Goal: Task Accomplishment & Management: Complete application form

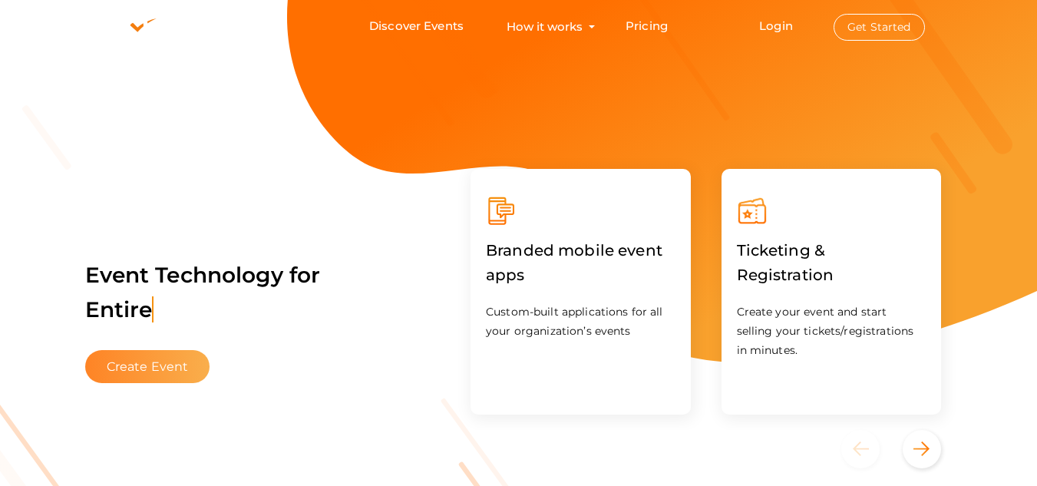
click at [160, 377] on button "Create Event" at bounding box center [147, 366] width 125 height 33
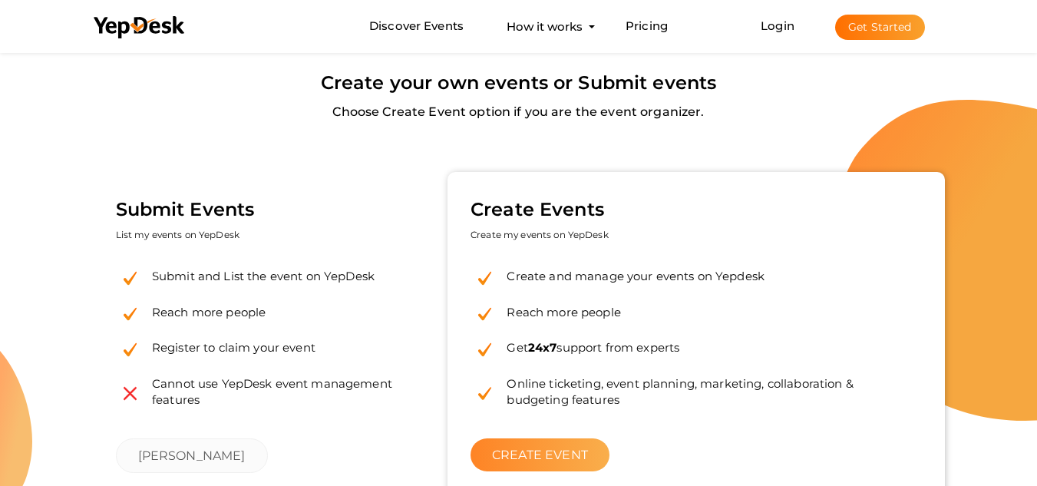
click at [542, 453] on link "CREATE EVENT" at bounding box center [540, 454] width 139 height 33
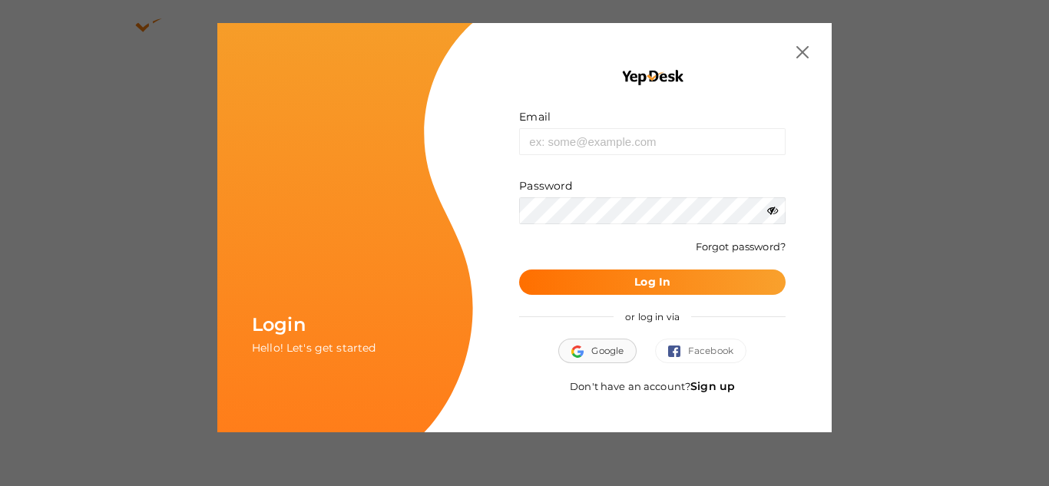
click at [611, 350] on span "Google" at bounding box center [597, 350] width 52 height 15
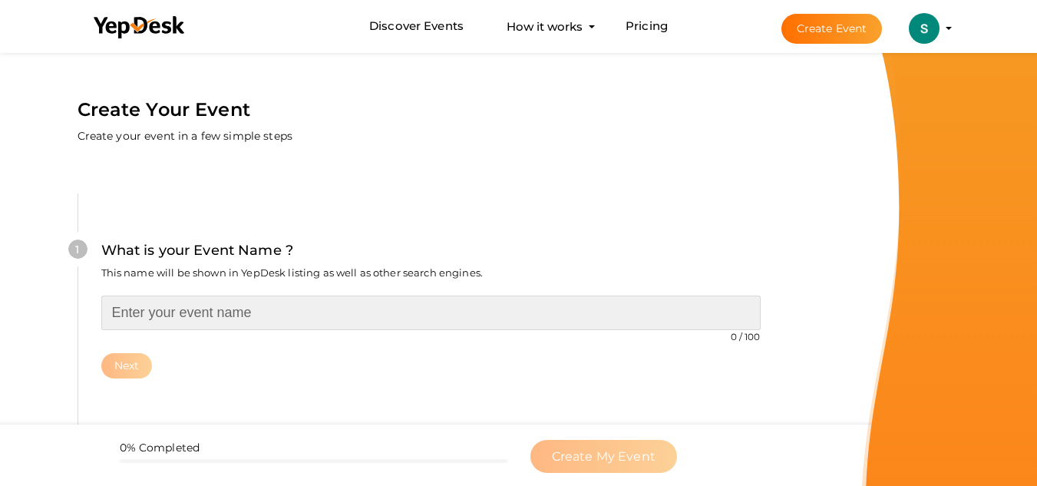
click at [292, 309] on input "text" at bounding box center [431, 313] width 660 height 35
paste input "Technology Scientists Awards"
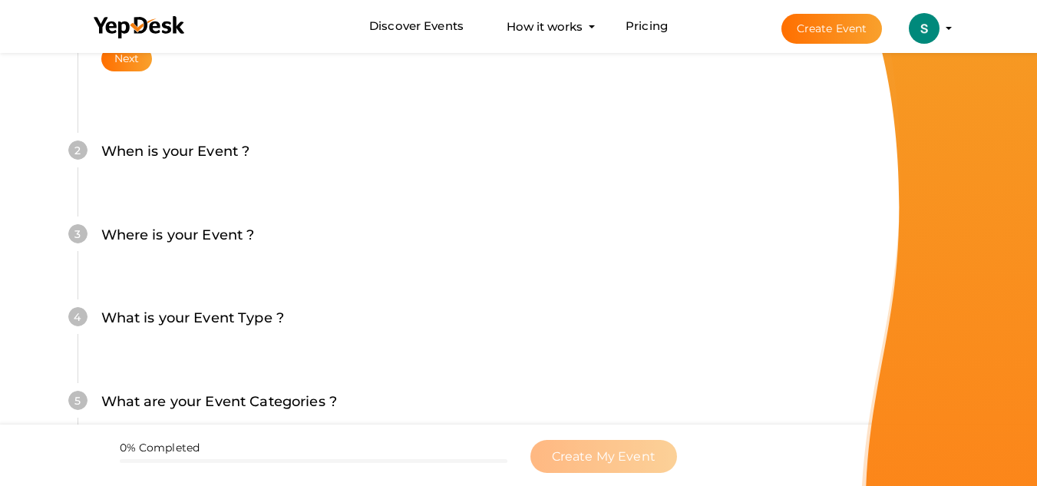
scroll to position [230, 0]
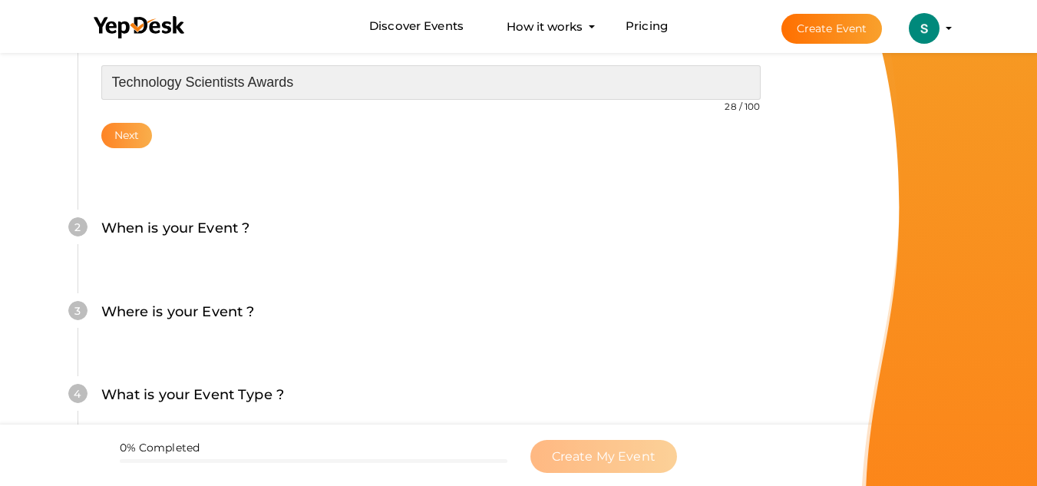
type input "Technology Scientists Awards"
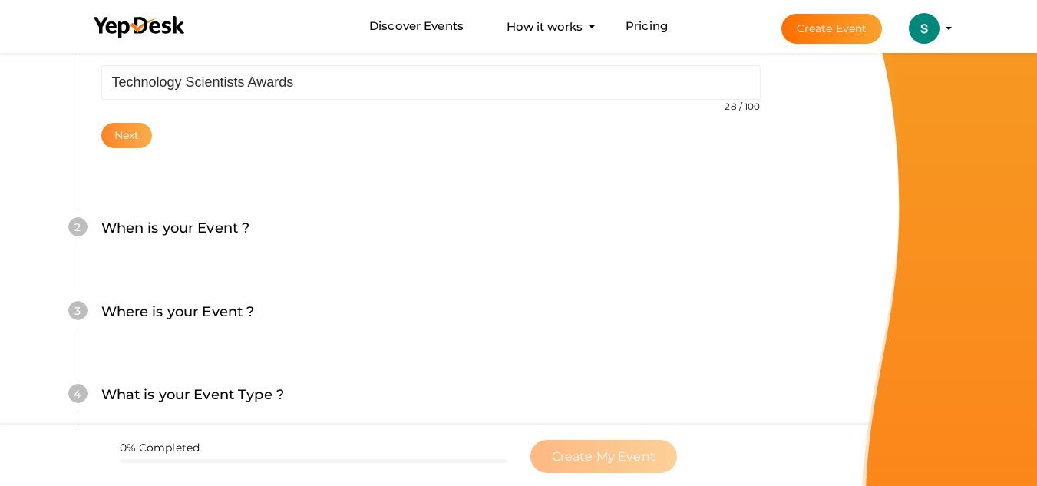
click at [126, 135] on button "Next" at bounding box center [126, 135] width 51 height 25
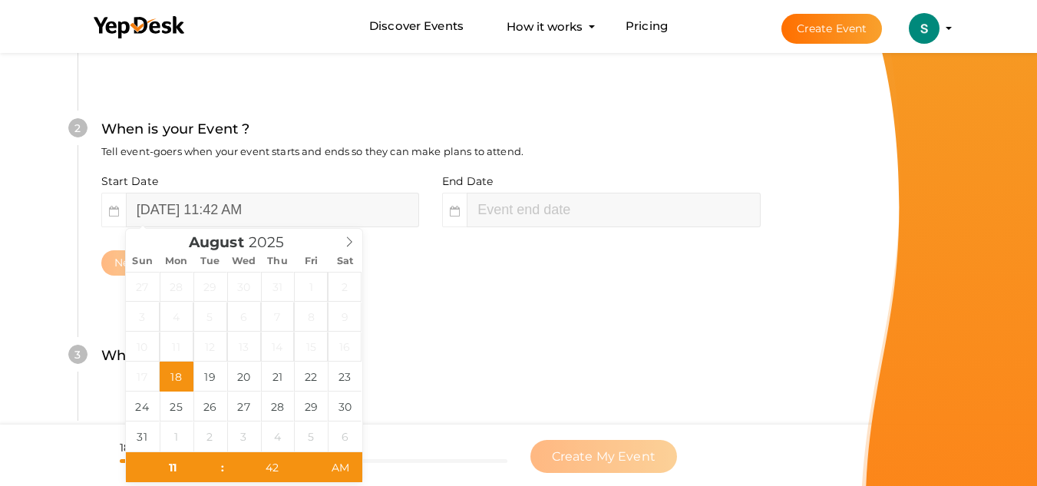
scroll to position [353, 0]
click at [192, 207] on input "August 18, 2025 11:42 AM" at bounding box center [272, 209] width 293 height 35
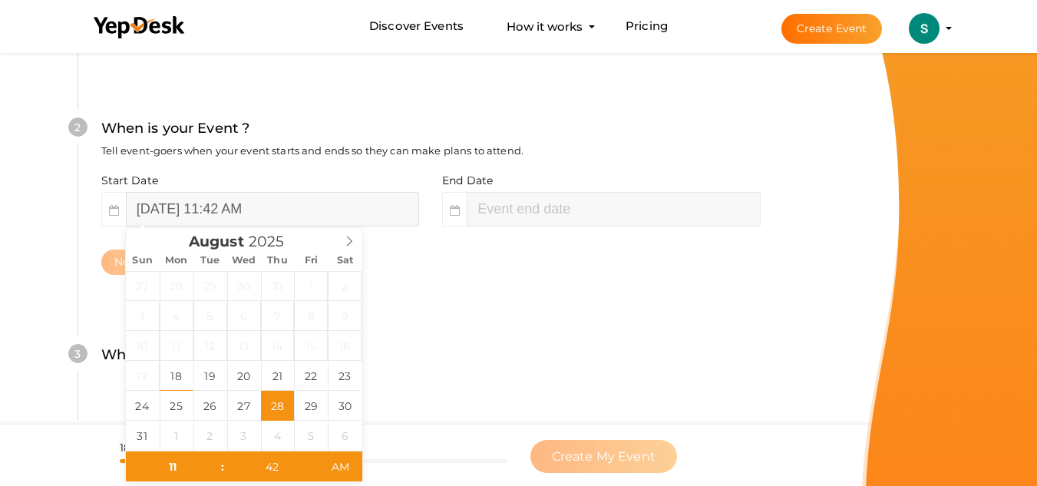
type input "August 28, 2025 11:42 AM"
click at [253, 206] on input "August 28, 2025 11:42 AM" at bounding box center [272, 209] width 293 height 35
click at [253, 208] on input "August 28, 2025 11:42 AM" at bounding box center [272, 209] width 293 height 35
click at [178, 471] on input "11" at bounding box center [173, 466] width 94 height 31
type input "0"
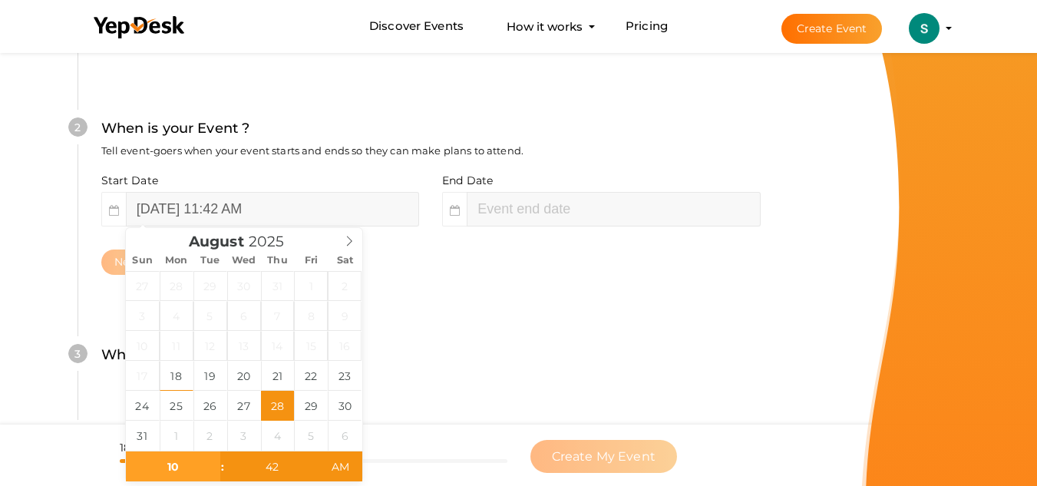
type input "10"
type input "August 28, 2025 10:42 AM"
type input "August 28, 2025 1:42 PM"
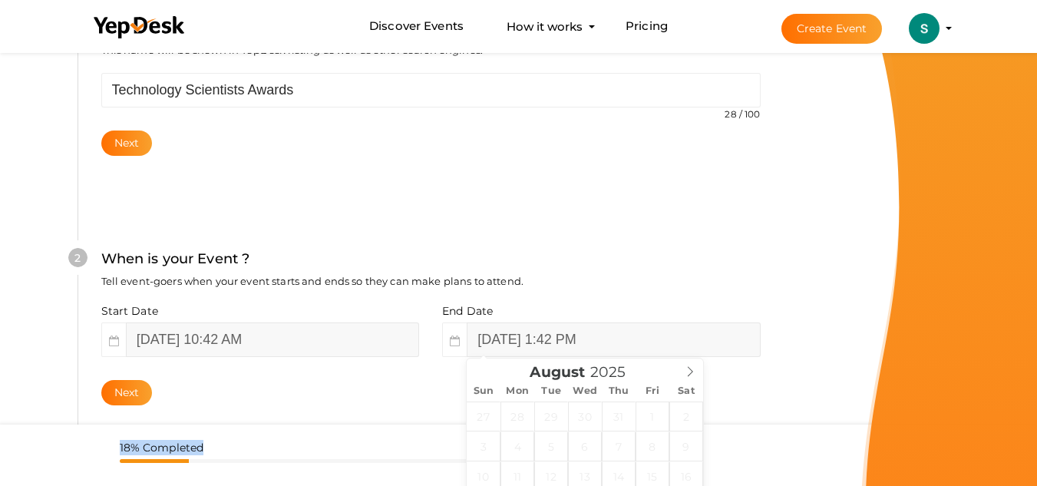
scroll to position [220, 0]
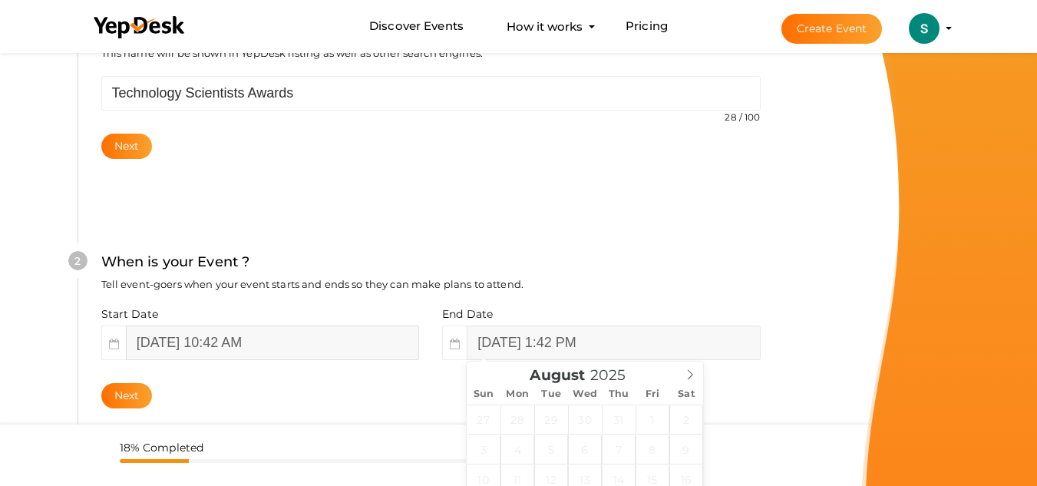
click at [267, 346] on input "August 28, 2025 10:42 AM" at bounding box center [272, 343] width 293 height 35
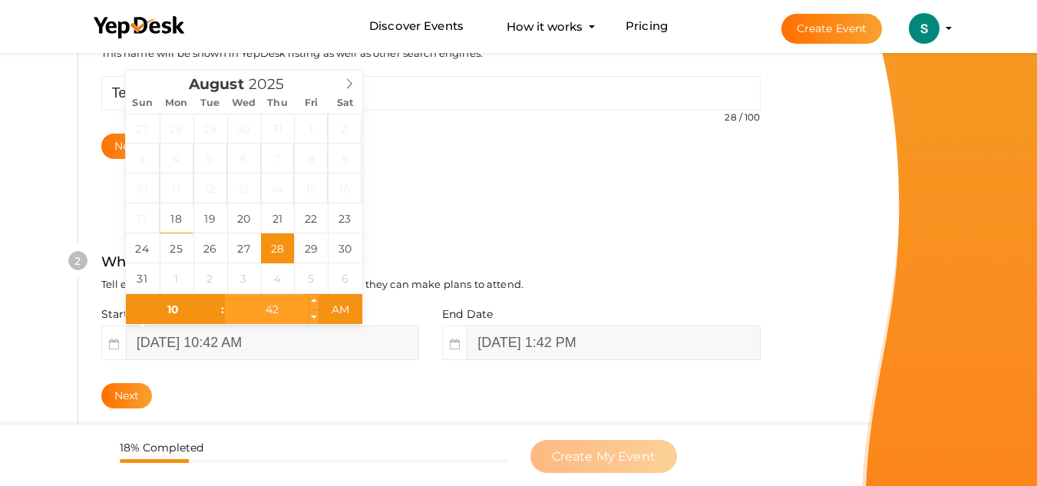
click at [267, 318] on input "42" at bounding box center [272, 309] width 94 height 31
type input "00"
type input "[DATE] 10:00 AM"
click at [560, 341] on input "August 28, 2025 1:42 PM" at bounding box center [613, 343] width 293 height 35
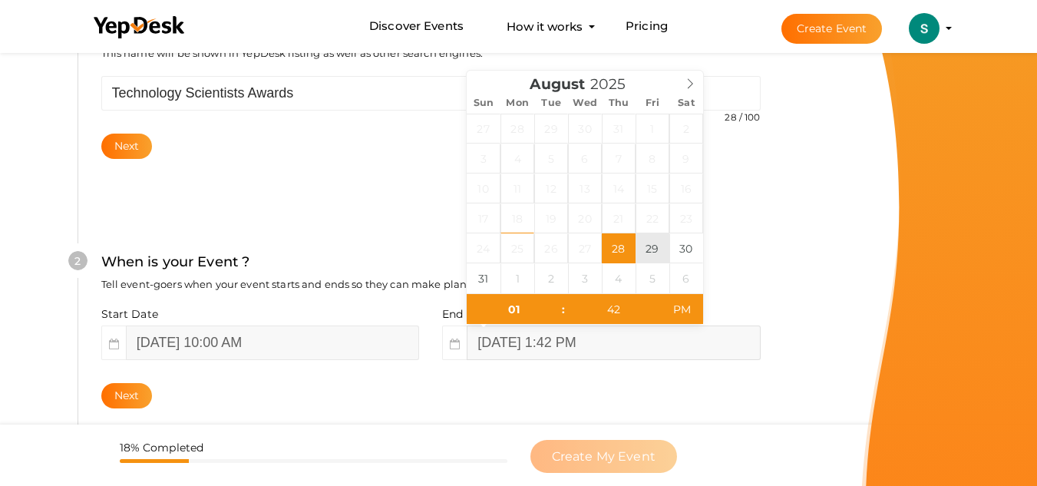
type input "August 29, 2025 1:42 PM"
click at [600, 337] on input "August 29, 2025 1:42 PM" at bounding box center [613, 343] width 293 height 35
click at [524, 316] on input "01" at bounding box center [514, 309] width 94 height 31
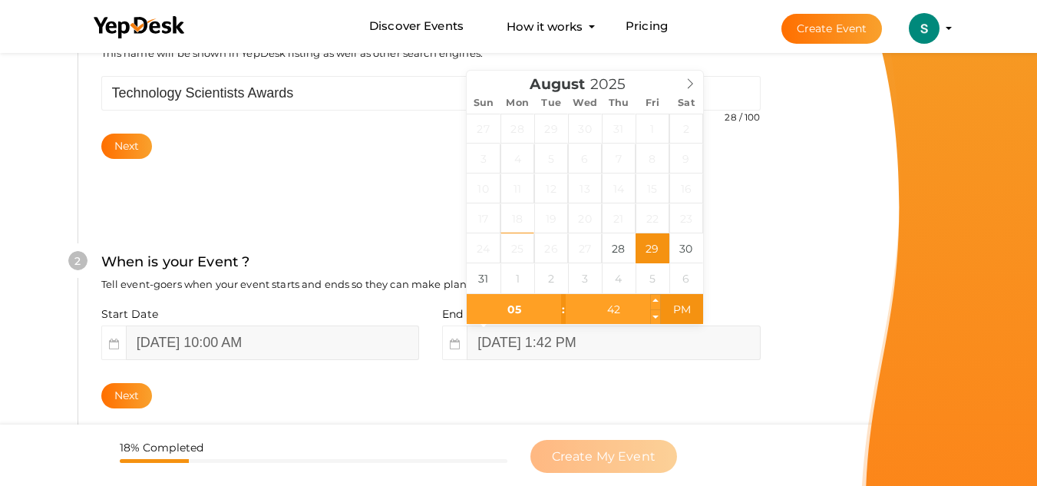
type input "05"
type input "August 29, 2025 5:42 PM"
click at [627, 296] on input "42" at bounding box center [613, 309] width 94 height 31
type input "00"
type input "[DATE] 5:00 PM"
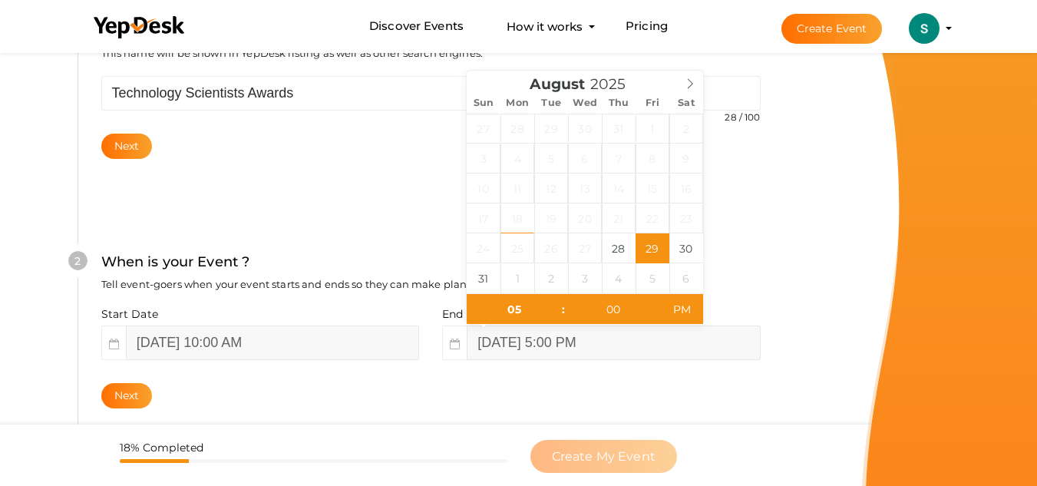
click at [775, 292] on div "2 When is your Event ? Tell event-goers when your event starts and ends so they…" at bounding box center [431, 330] width 706 height 250
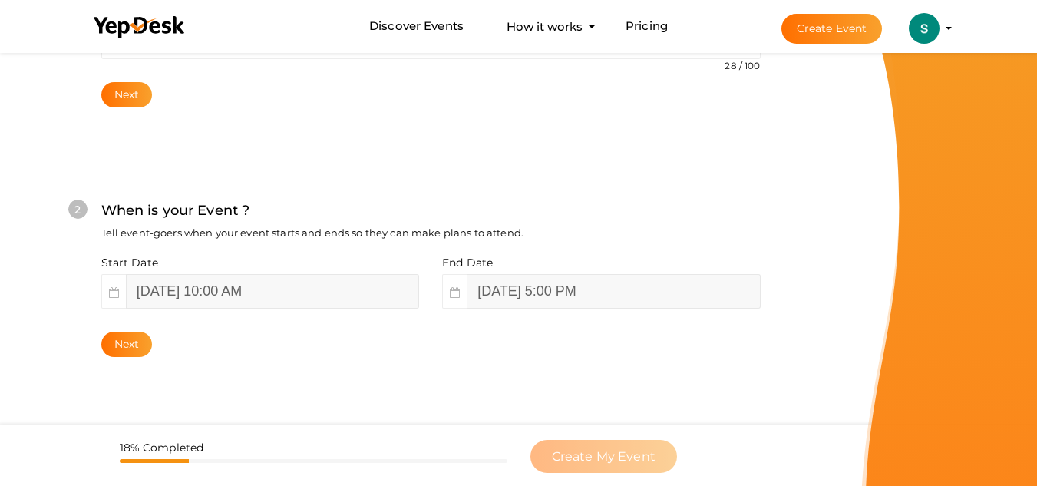
scroll to position [296, 0]
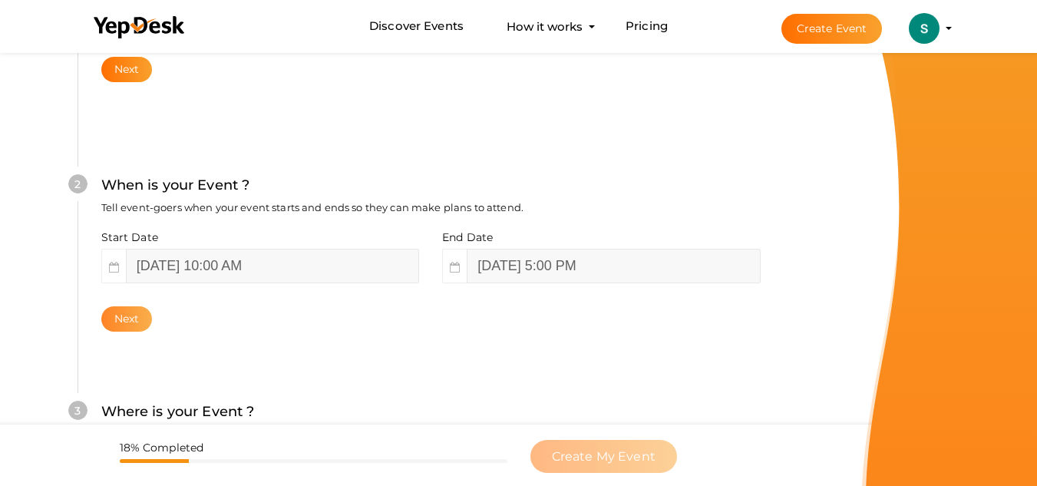
click at [135, 311] on button "Next" at bounding box center [126, 318] width 51 height 25
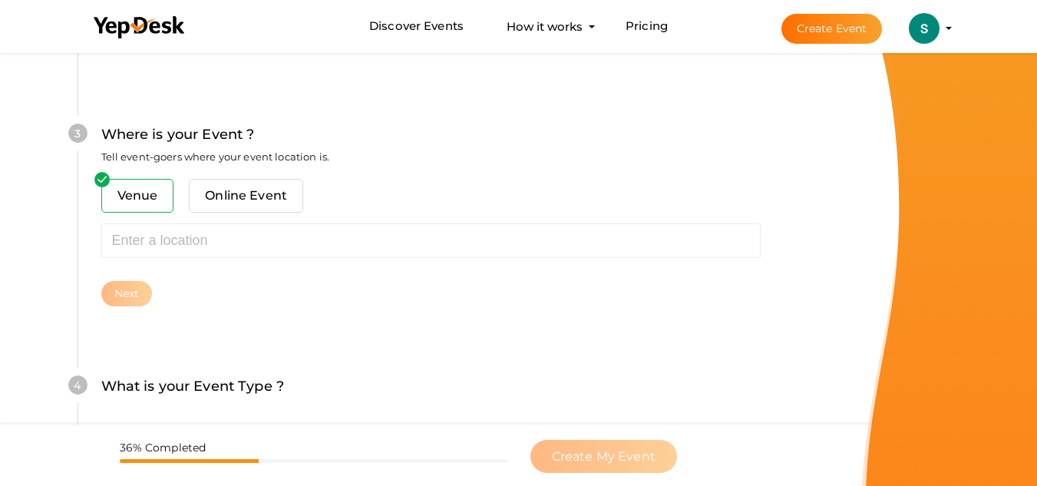
scroll to position [603, 0]
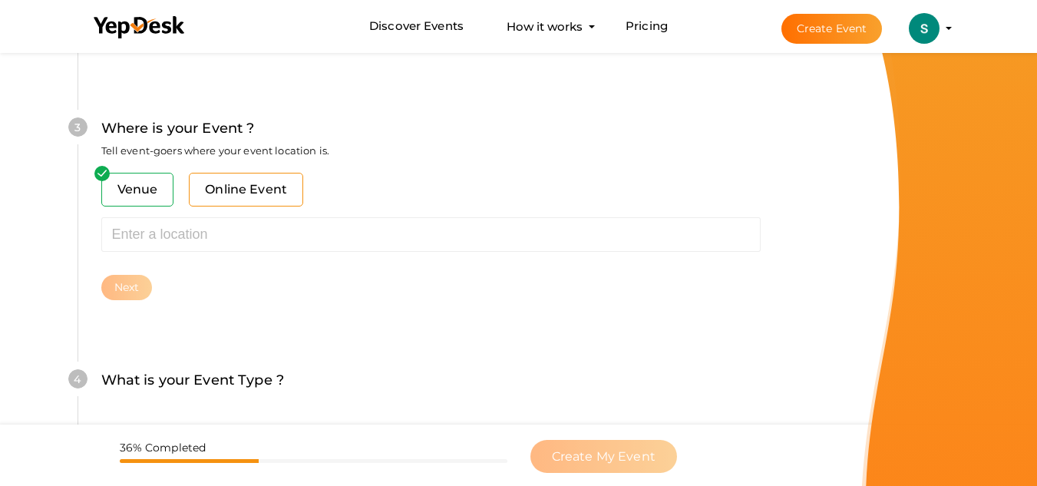
click at [260, 203] on span "Online Event" at bounding box center [246, 190] width 114 height 34
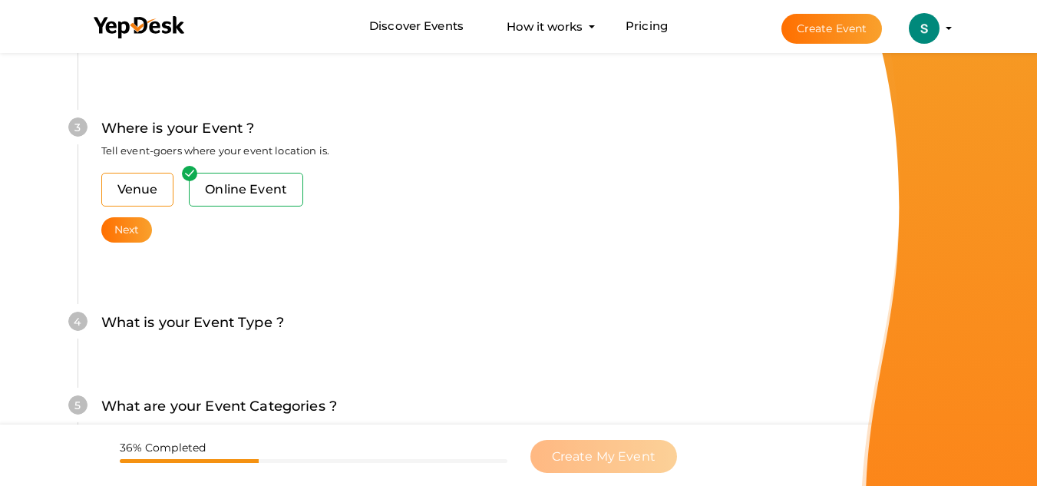
click at [166, 190] on span "Venue" at bounding box center [137, 190] width 73 height 34
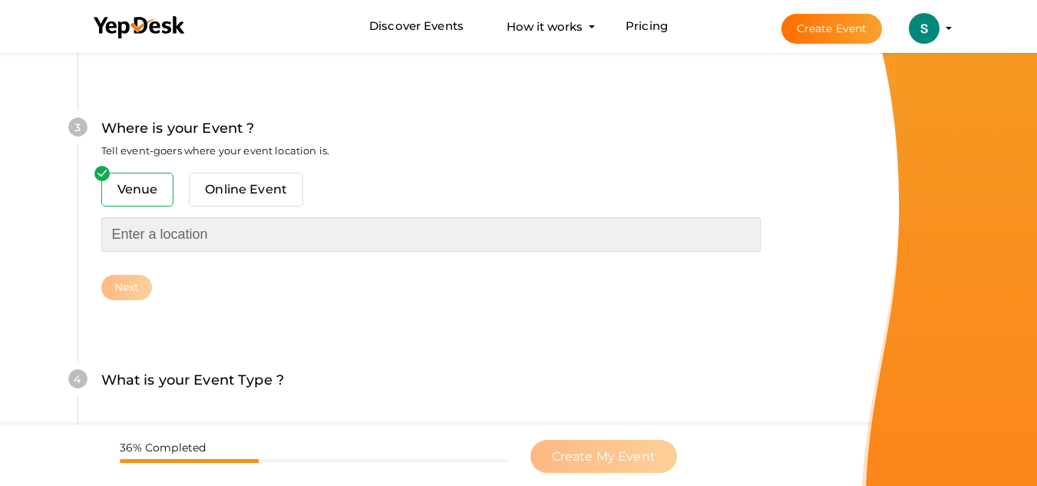
click at [164, 232] on input "text" at bounding box center [431, 234] width 660 height 35
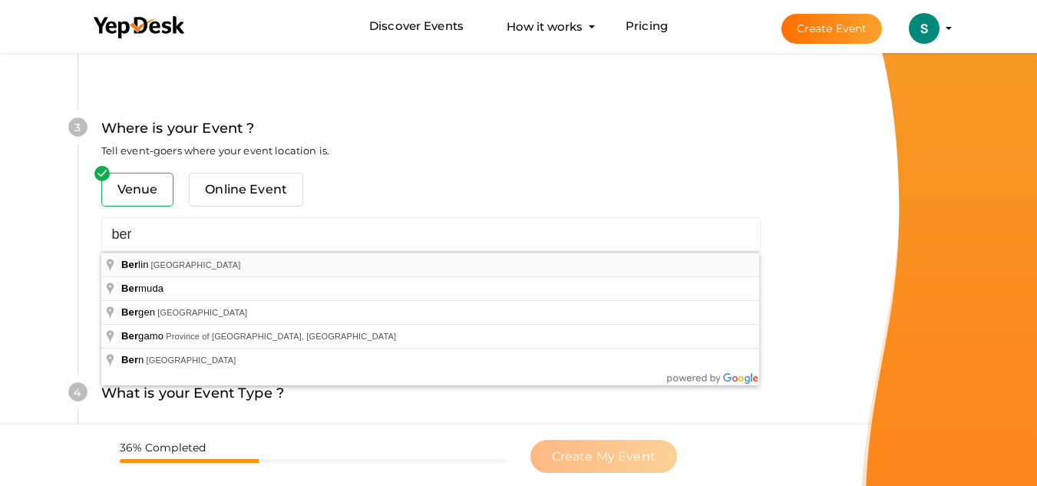
type input "[GEOGRAPHIC_DATA], [GEOGRAPHIC_DATA]"
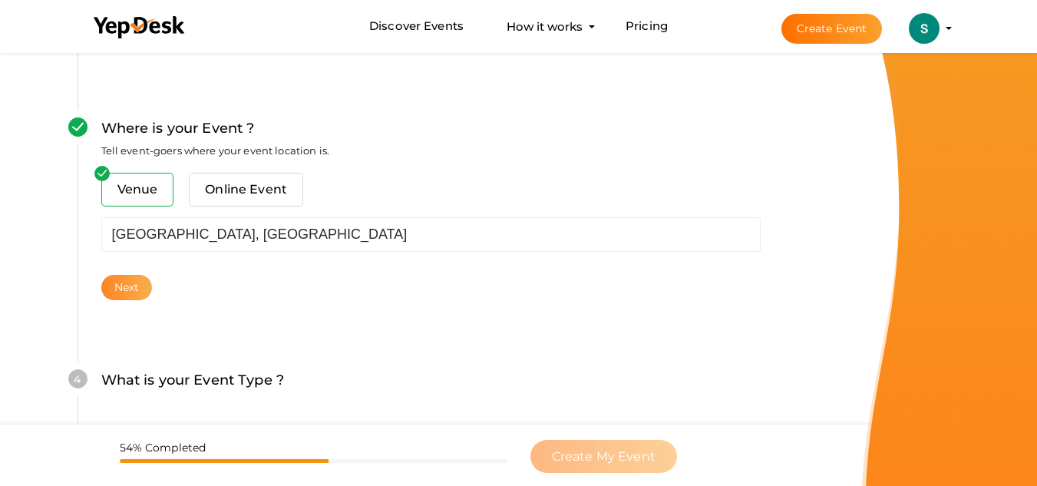
click at [134, 291] on button "Next" at bounding box center [126, 287] width 51 height 25
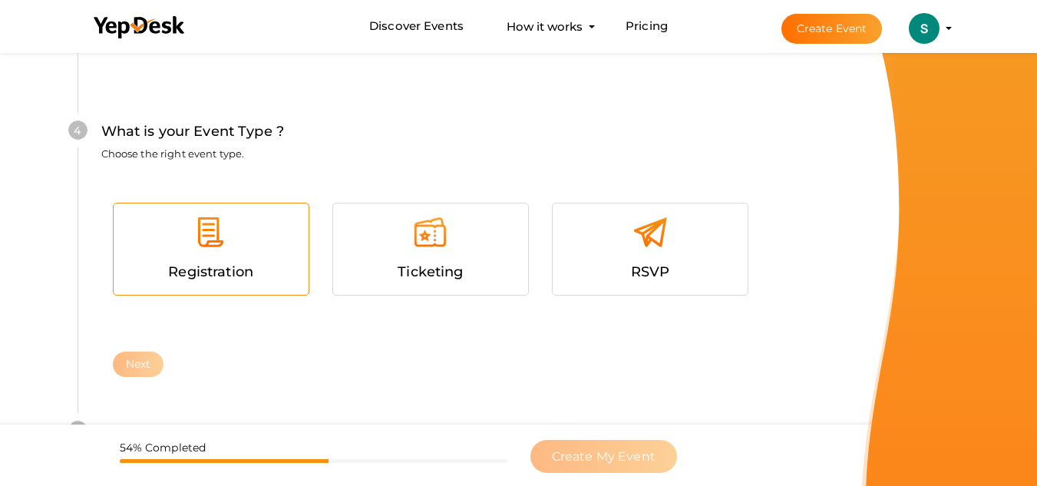
scroll to position [878, 0]
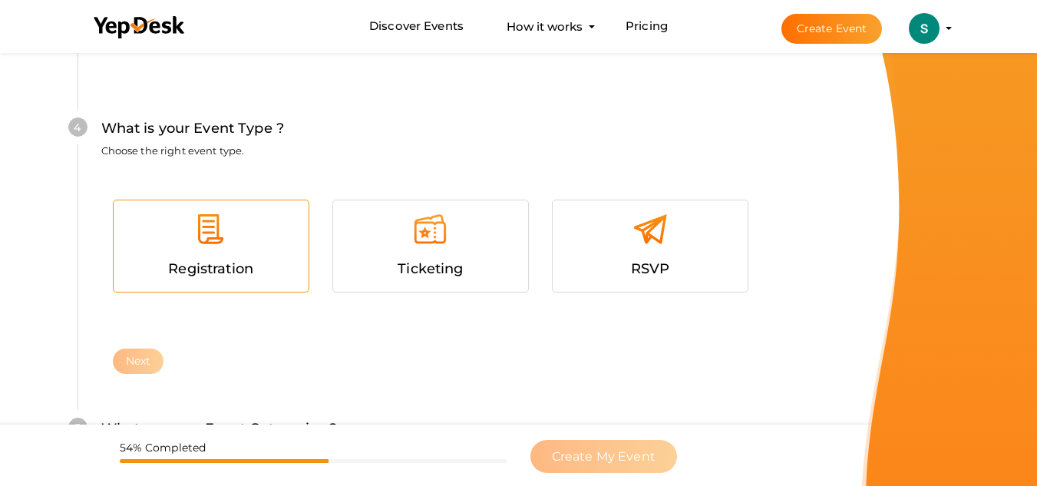
click at [279, 231] on div at bounding box center [211, 235] width 172 height 46
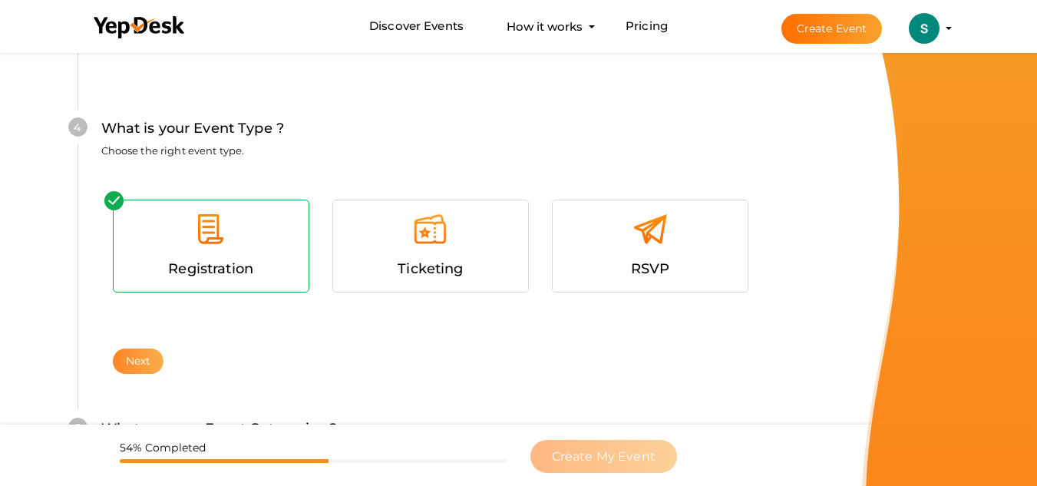
click at [138, 363] on button "Next" at bounding box center [138, 361] width 51 height 25
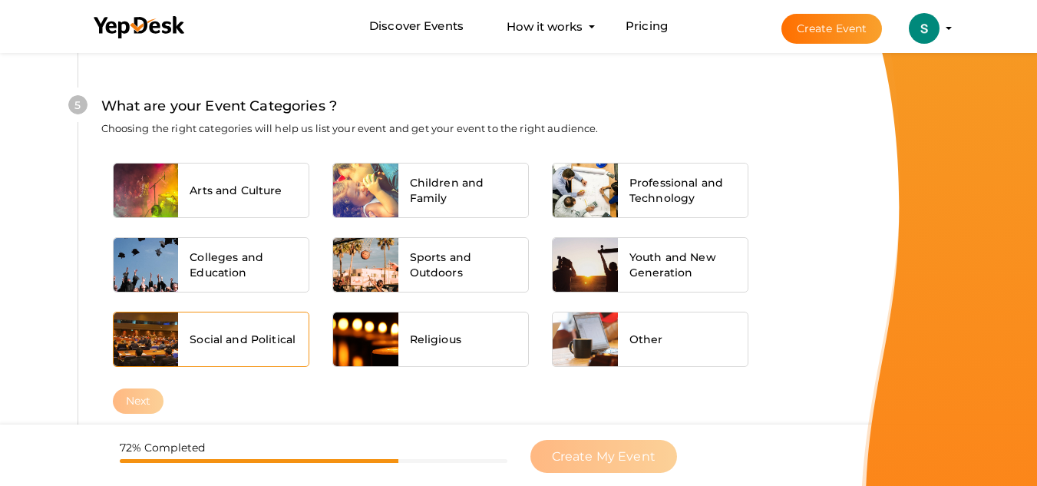
scroll to position [1201, 0]
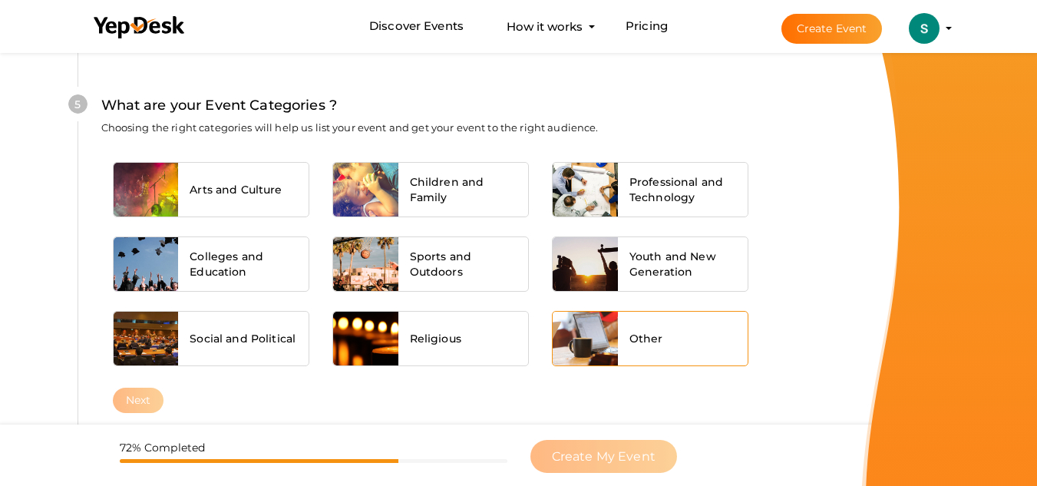
click at [692, 360] on div "Other" at bounding box center [683, 339] width 131 height 54
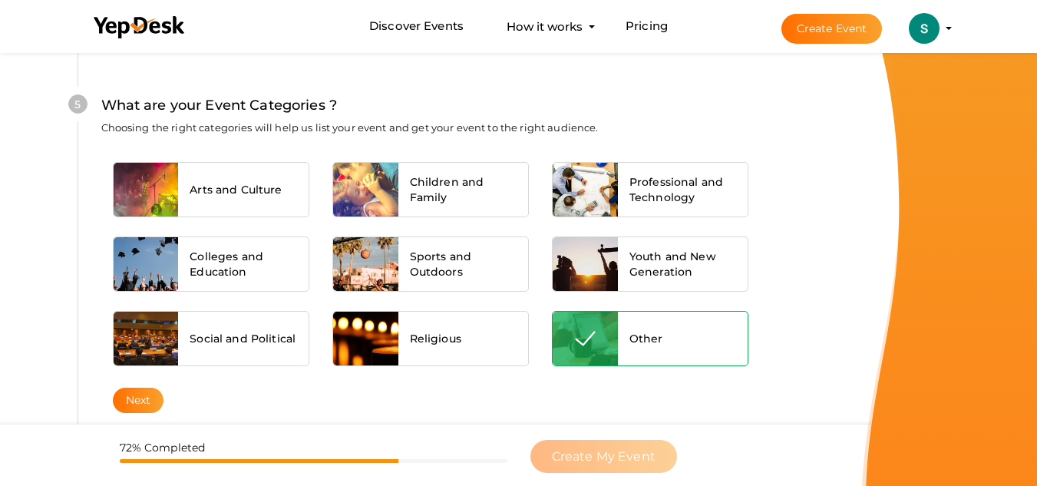
click at [154, 392] on button "Next" at bounding box center [138, 400] width 51 height 25
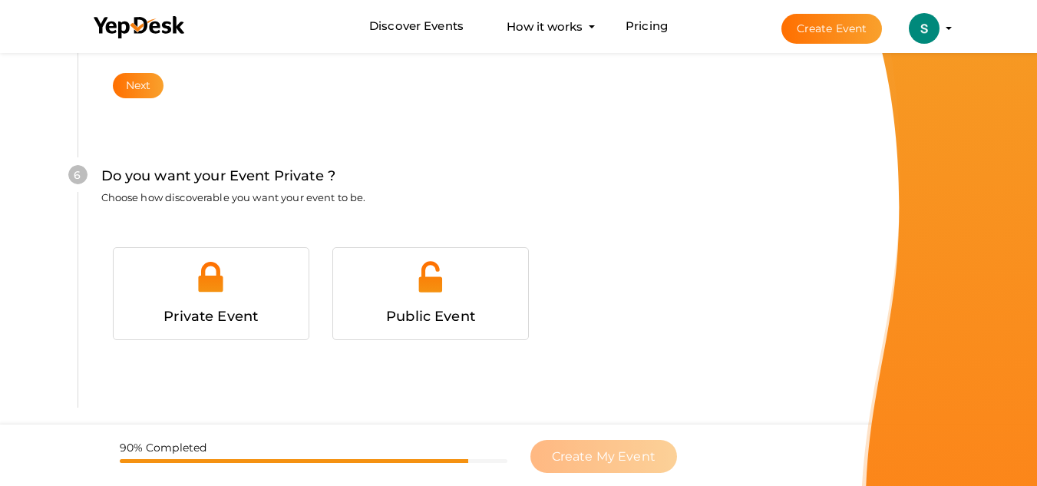
scroll to position [1540, 0]
drag, startPoint x: 405, startPoint y: 312, endPoint x: 408, endPoint y: 319, distance: 8.6
click at [406, 312] on span "Public Event" at bounding box center [430, 314] width 89 height 17
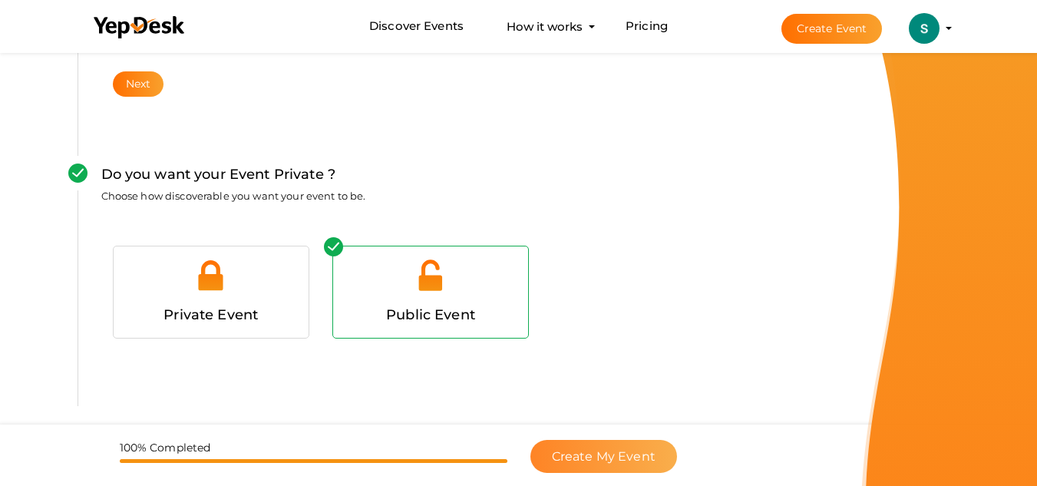
click at [620, 459] on span "Create My Event" at bounding box center [604, 456] width 104 height 15
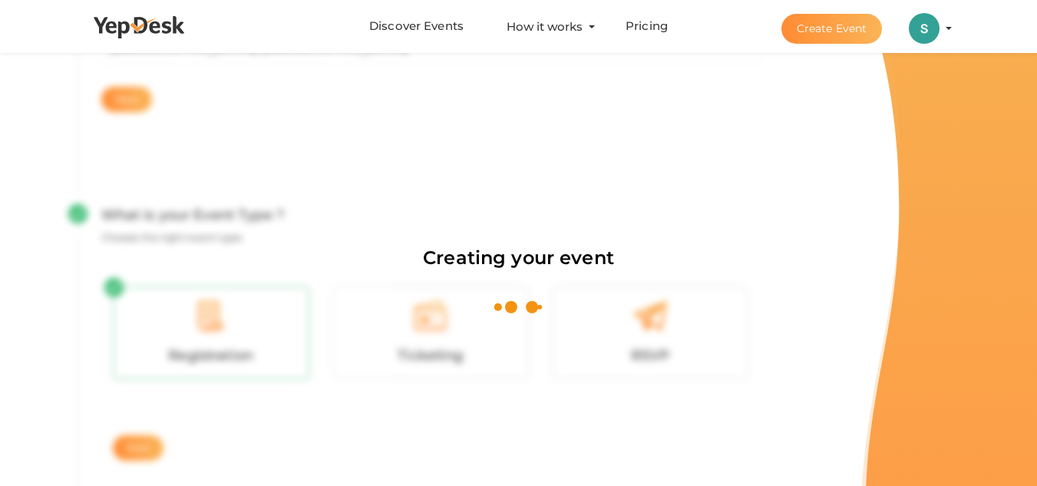
scroll to position [230, 0]
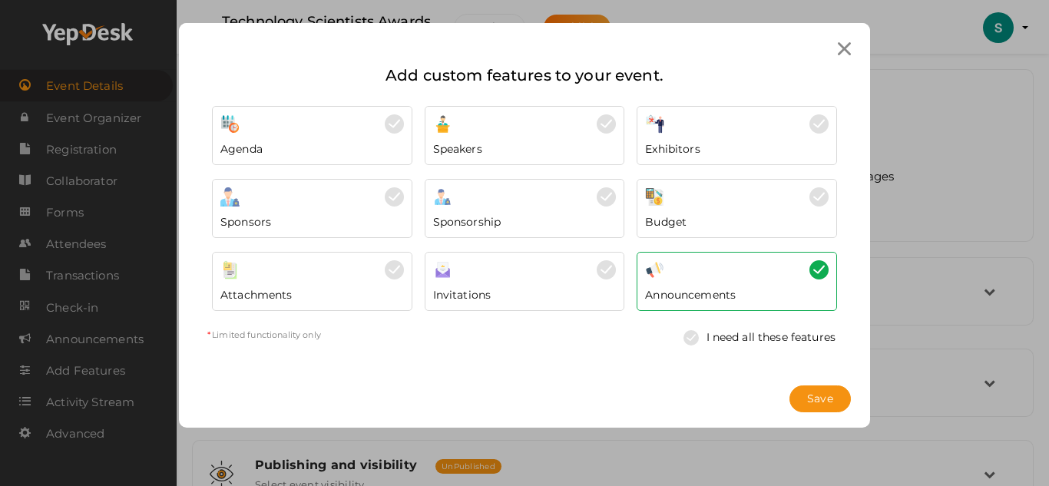
click at [693, 338] on img at bounding box center [694, 337] width 23 height 15
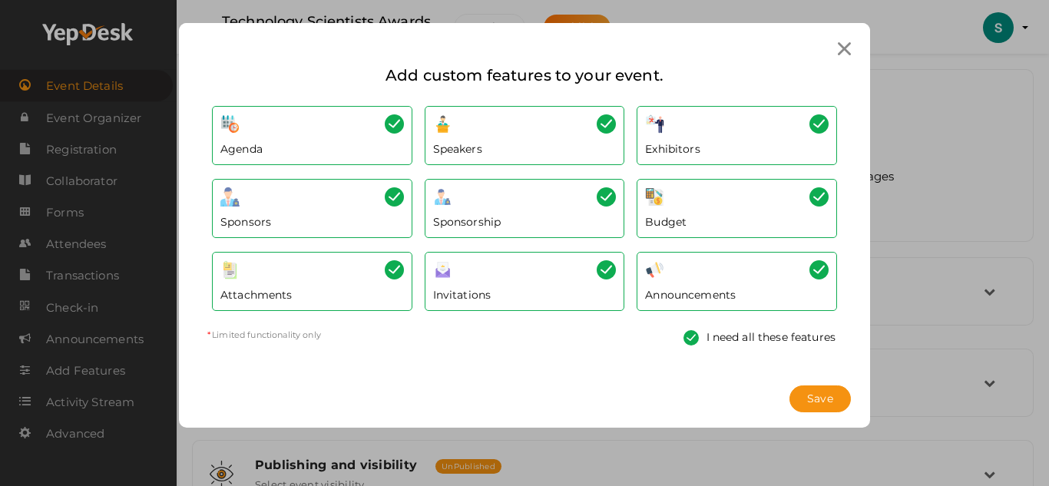
click at [693, 338] on img at bounding box center [694, 337] width 23 height 15
click at [687, 338] on img at bounding box center [694, 337] width 23 height 15
click at [842, 51] on icon at bounding box center [844, 48] width 13 height 13
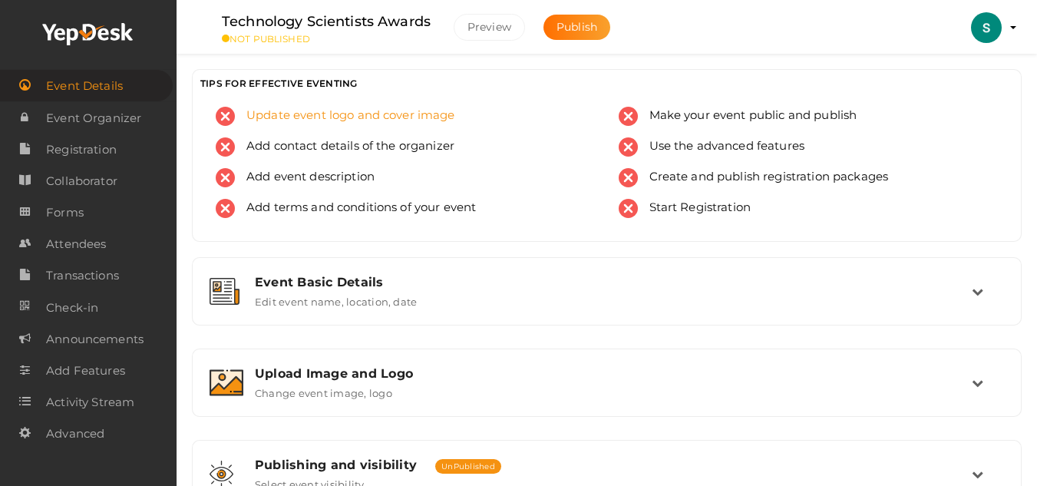
click at [230, 114] on img at bounding box center [225, 116] width 19 height 19
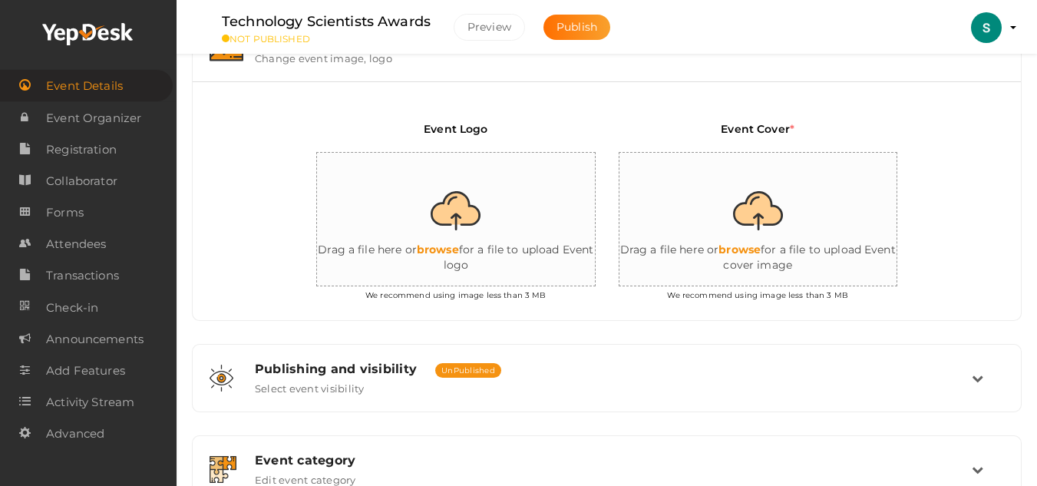
click at [398, 203] on input "file" at bounding box center [470, 220] width 307 height 134
type input "C:\fakepath\TECHNOLOGY SCIENTISTS AWARDS (1).png"
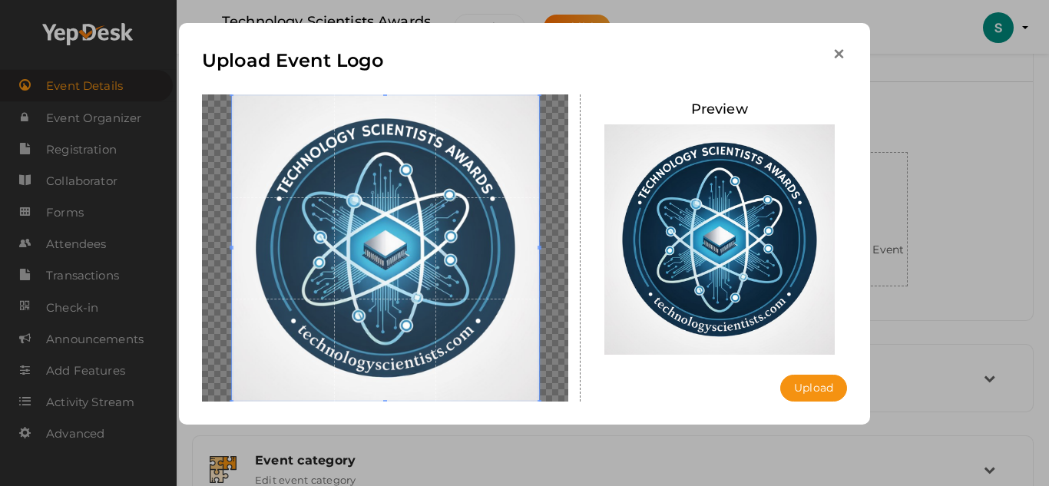
click at [842, 55] on icon "button" at bounding box center [839, 54] width 16 height 16
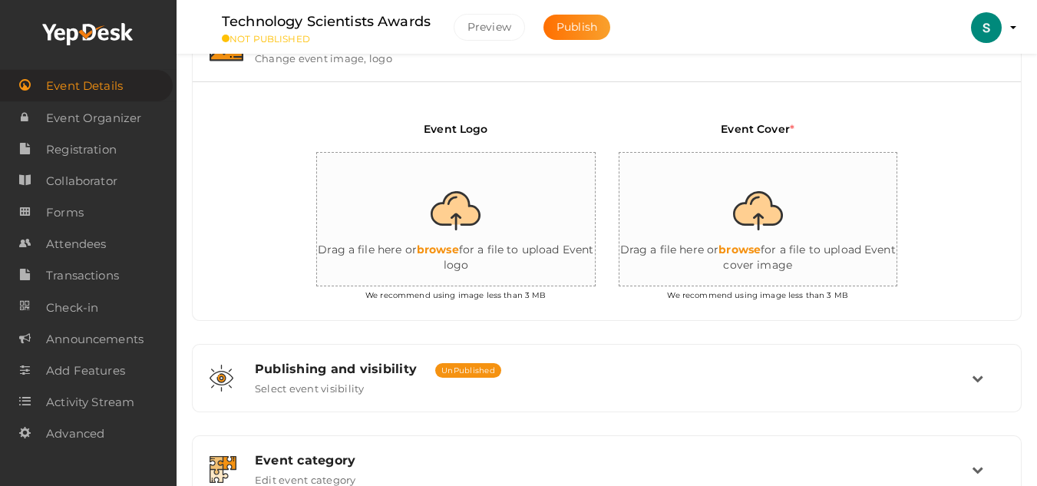
click at [439, 215] on input "file" at bounding box center [470, 220] width 307 height 134
type input "C:\fakepath\TECHNOLOGY SCIENTISTS AWARDS.png"
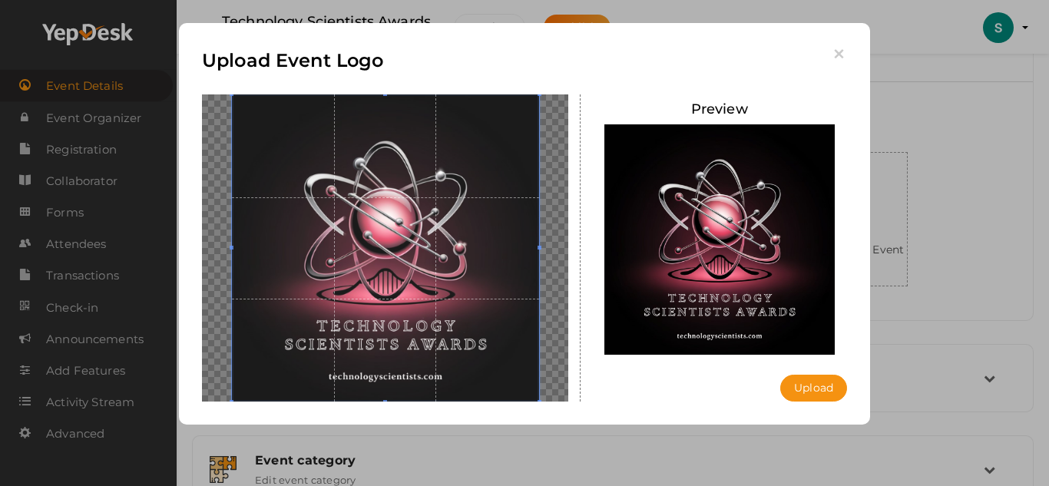
click at [812, 390] on button "Upload" at bounding box center [813, 388] width 67 height 27
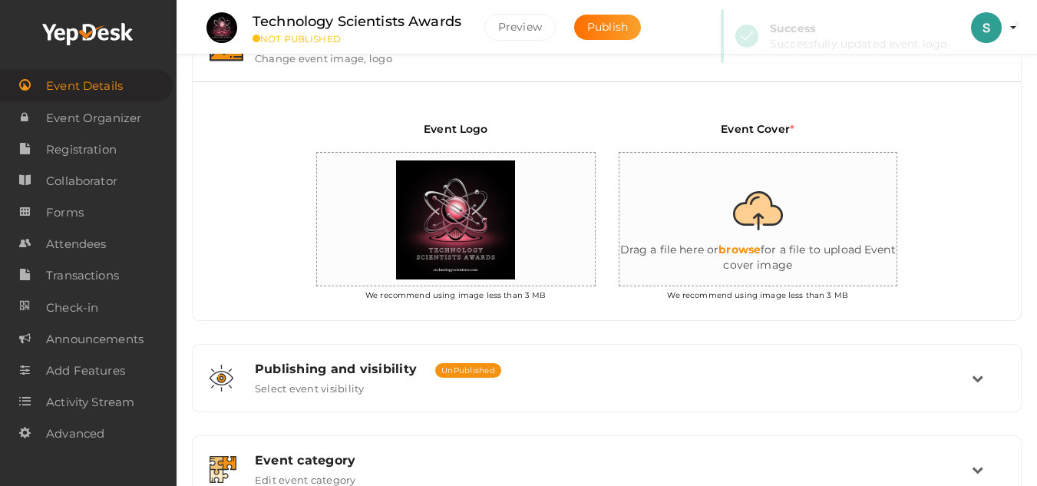
click at [735, 224] on input "file" at bounding box center [773, 220] width 307 height 134
type input "C:\fakepath\TECHNOLOGY SCIENTISTS AWARDS.png"
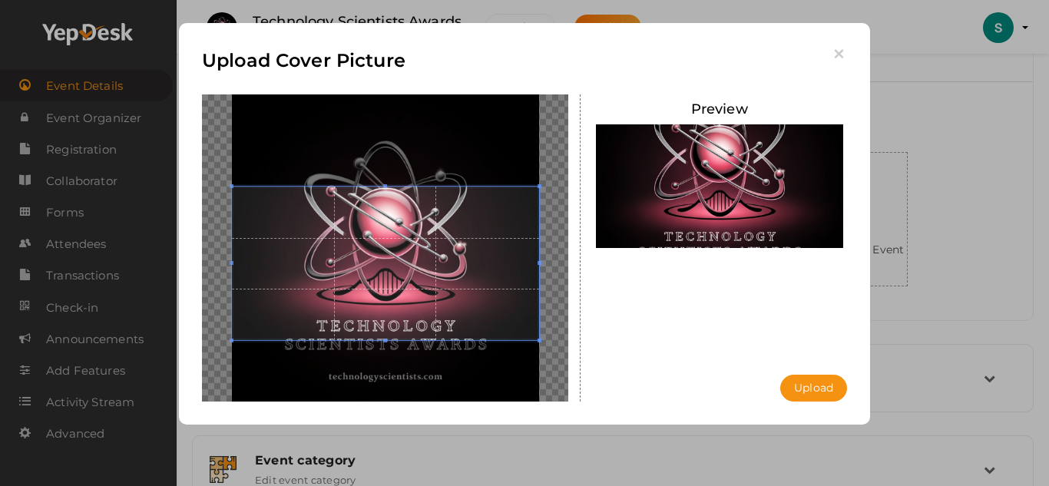
drag, startPoint x: 427, startPoint y: 314, endPoint x: 484, endPoint y: 238, distance: 94.9
click at [432, 340] on span at bounding box center [385, 264] width 307 height 154
click at [445, 202] on span at bounding box center [385, 264] width 307 height 154
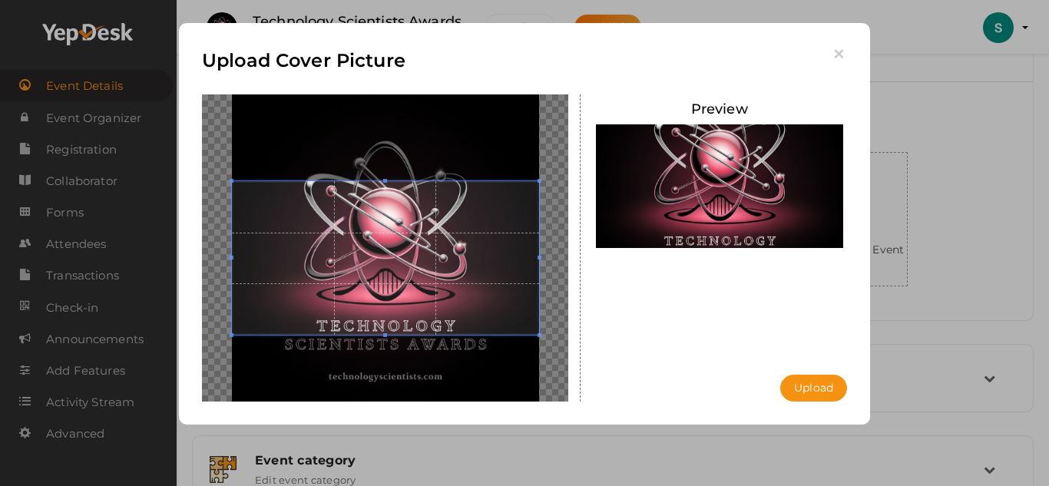
drag, startPoint x: 412, startPoint y: 243, endPoint x: 381, endPoint y: 181, distance: 69.4
click at [415, 182] on span at bounding box center [385, 258] width 307 height 154
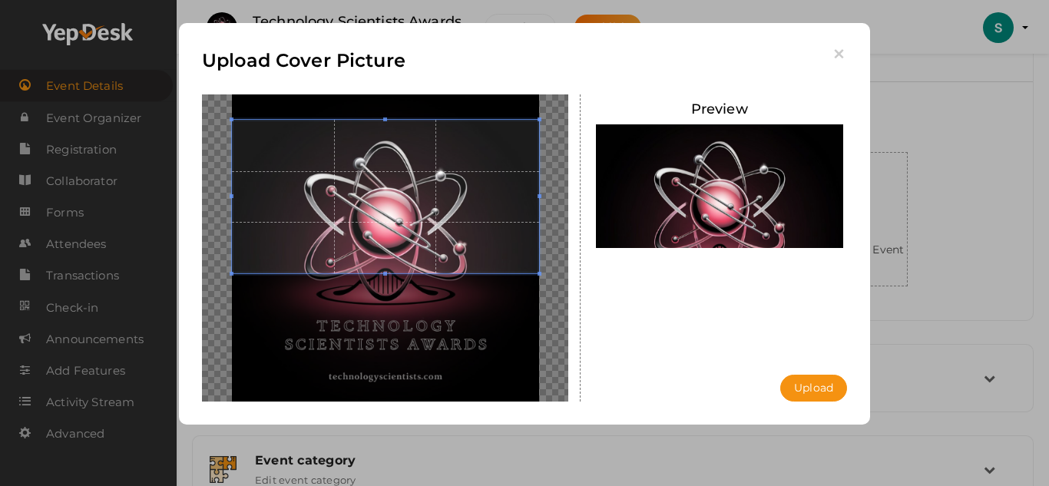
drag, startPoint x: 387, startPoint y: 194, endPoint x: 382, endPoint y: 250, distance: 55.5
click at [382, 250] on span at bounding box center [385, 197] width 307 height 154
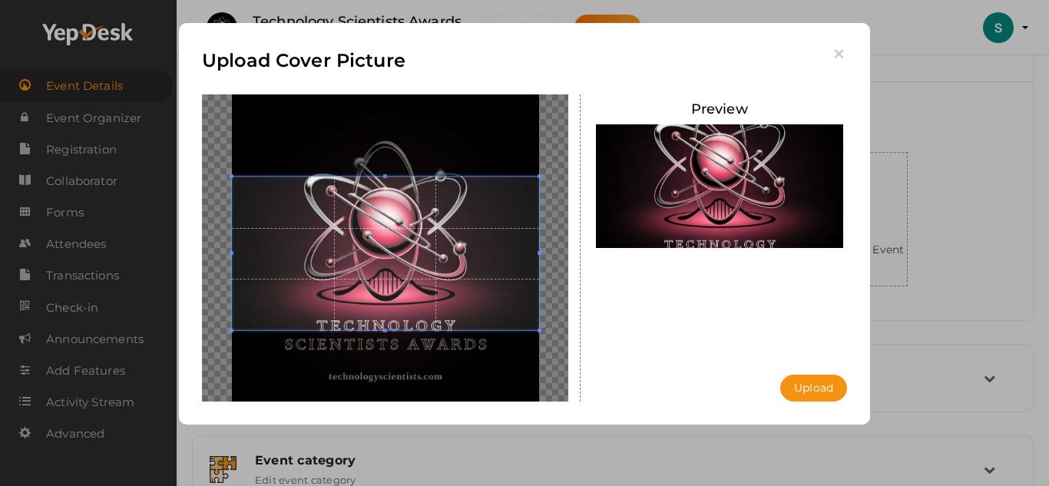
drag, startPoint x: 387, startPoint y: 248, endPoint x: 389, endPoint y: 224, distance: 23.9
click at [389, 224] on span at bounding box center [385, 254] width 307 height 154
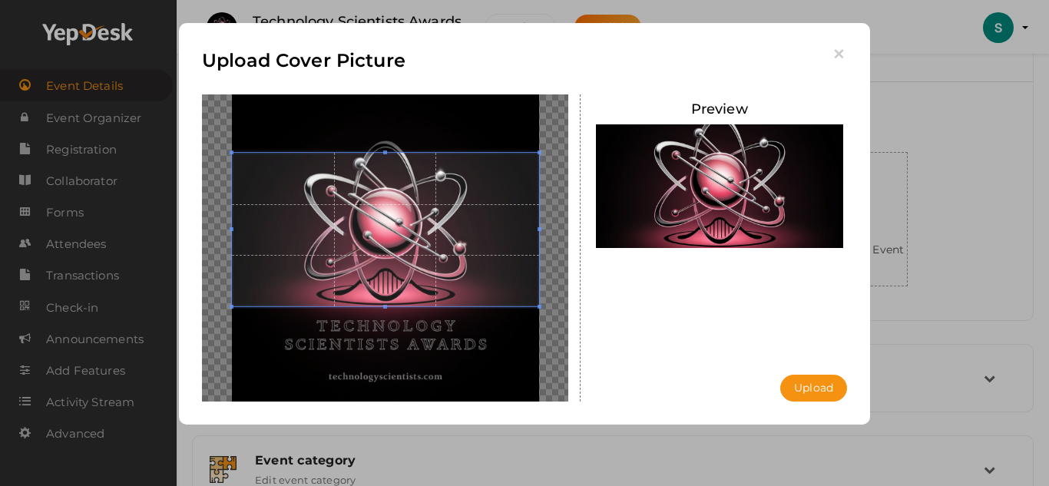
click at [806, 384] on button "Upload" at bounding box center [813, 388] width 67 height 27
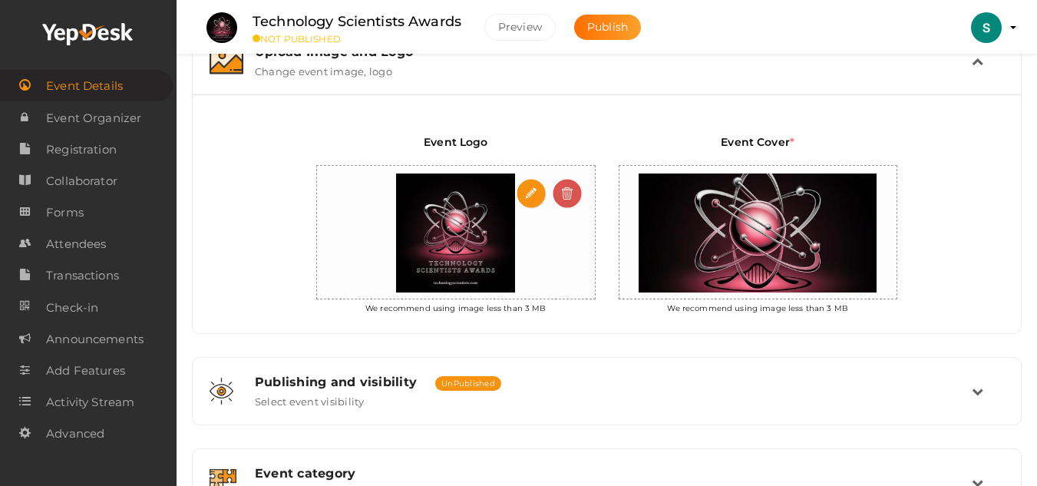
scroll to position [497, 0]
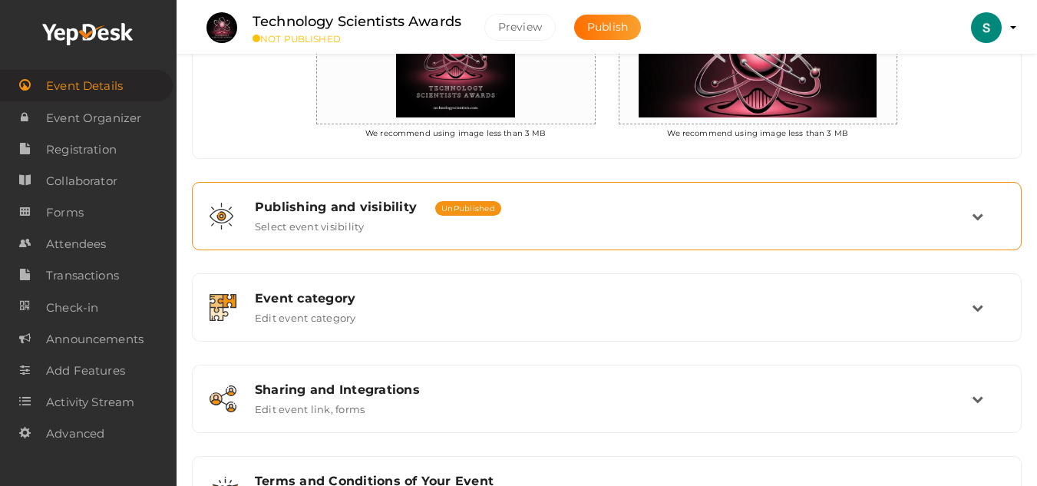
click at [705, 207] on div "Publishing and visibility Published UnPublished" at bounding box center [613, 207] width 717 height 15
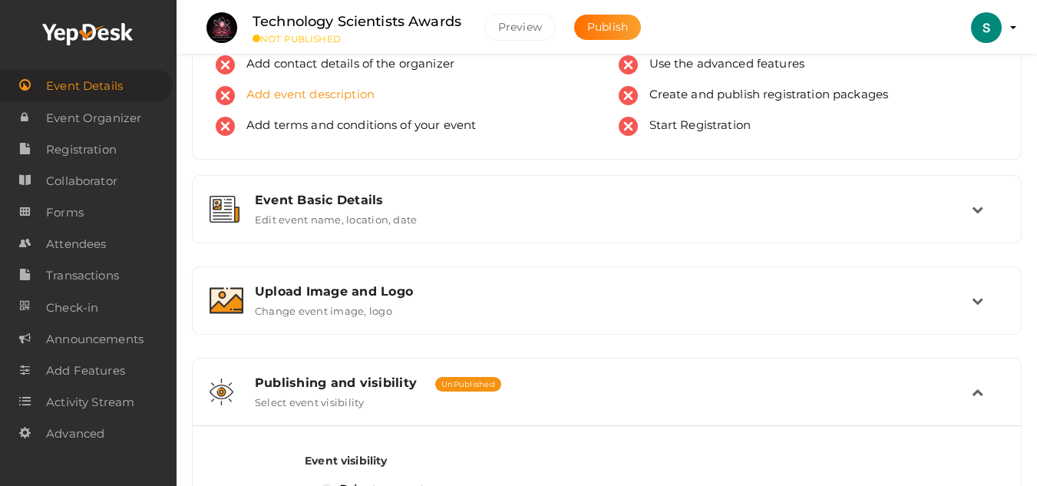
scroll to position [0, 0]
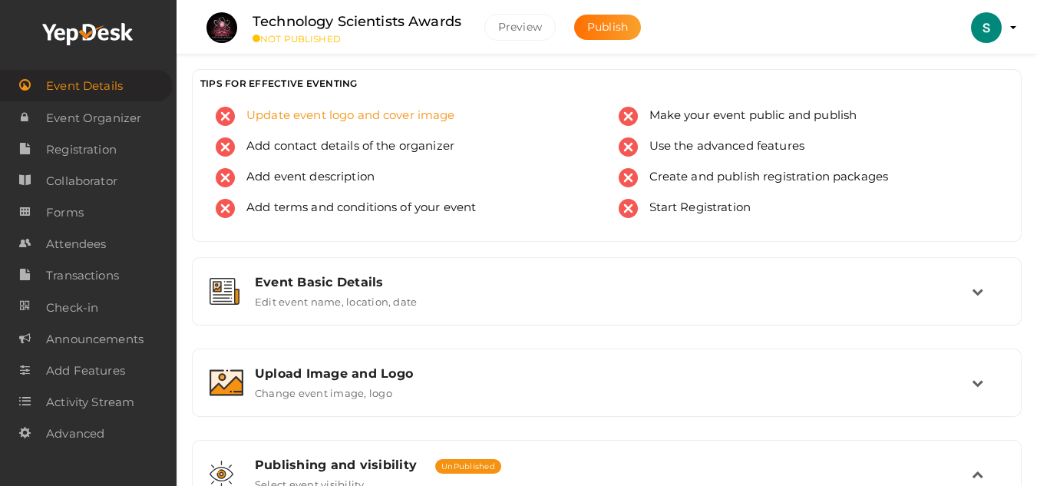
click at [282, 119] on span "Update event logo and cover image" at bounding box center [345, 116] width 220 height 19
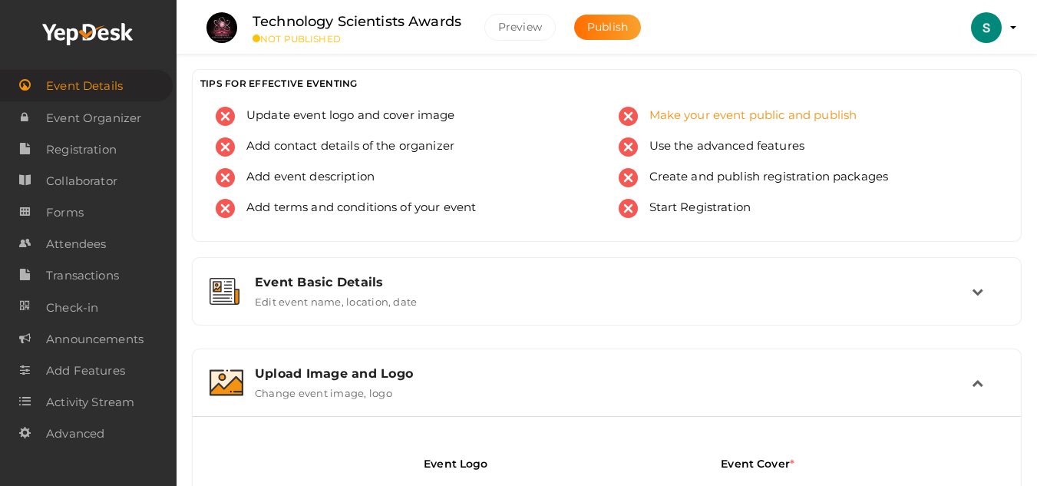
click at [646, 116] on span "Make your event public and publish" at bounding box center [748, 116] width 220 height 19
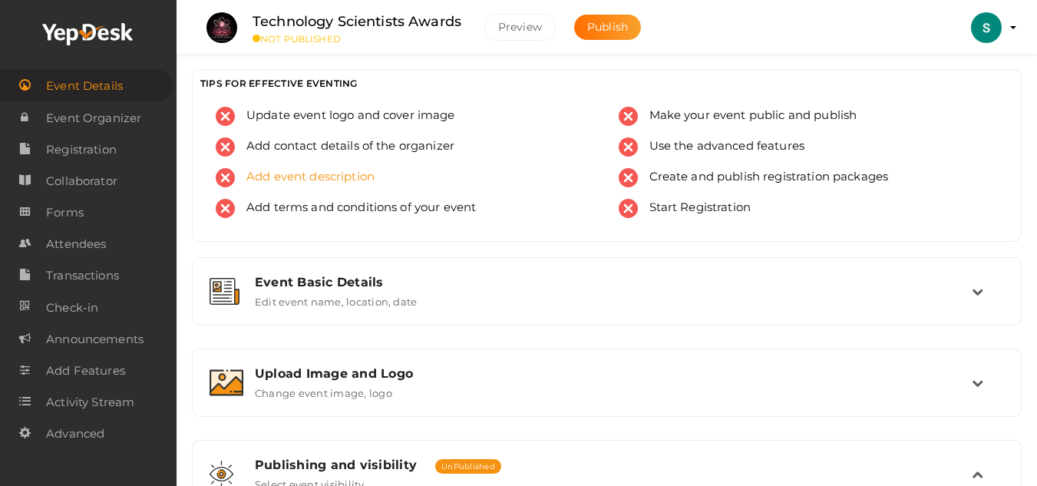
click at [329, 182] on span "Add event description" at bounding box center [305, 177] width 140 height 19
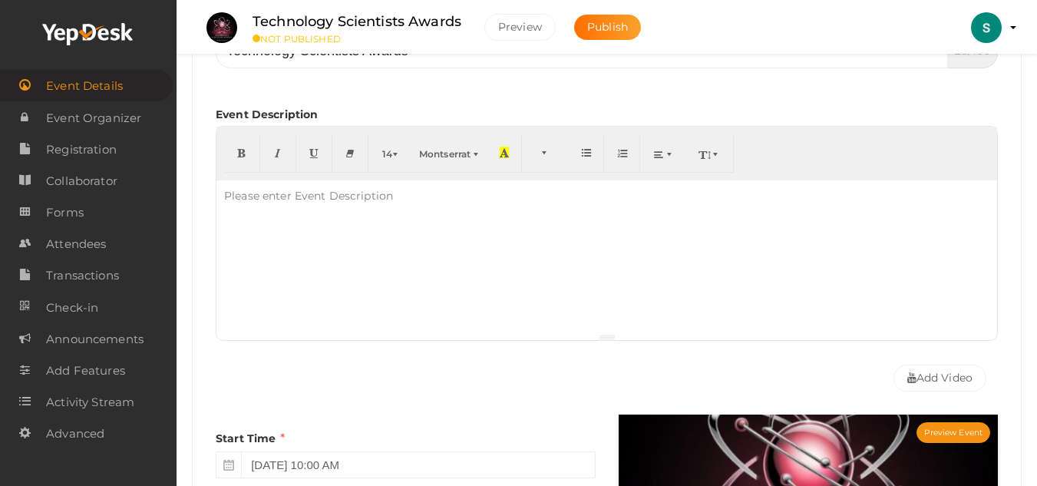
click at [457, 261] on div at bounding box center [607, 257] width 781 height 154
paste div
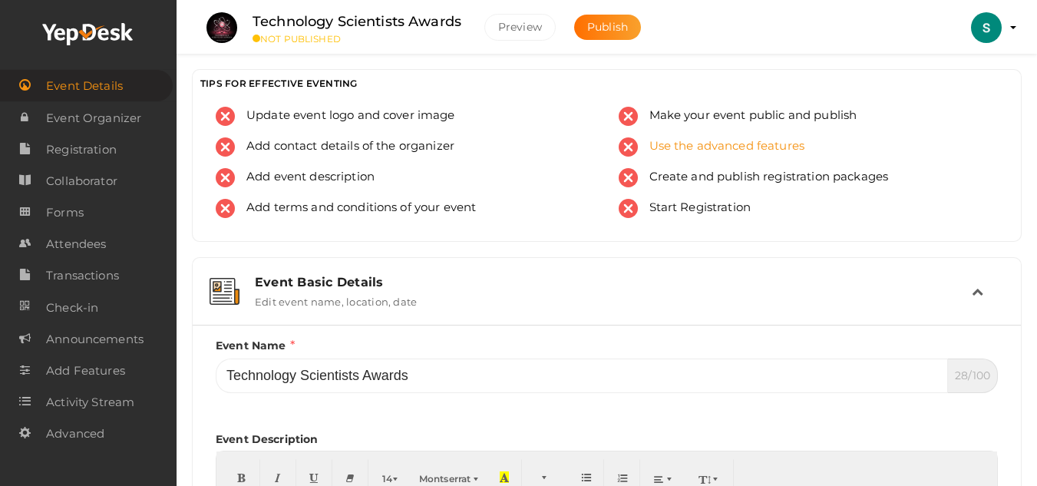
click at [662, 144] on span "Use the advanced features" at bounding box center [721, 146] width 167 height 19
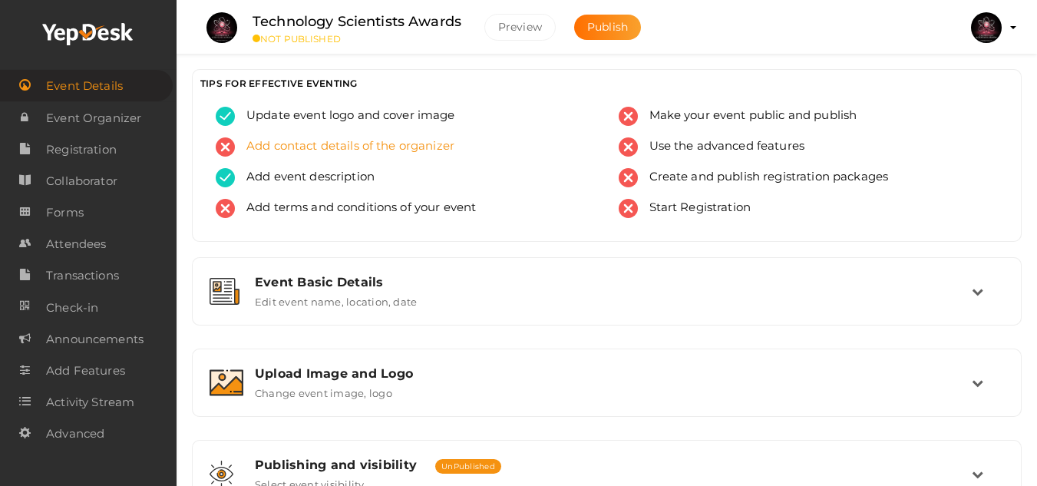
click at [266, 141] on span "Add contact details of the organizer" at bounding box center [345, 146] width 220 height 19
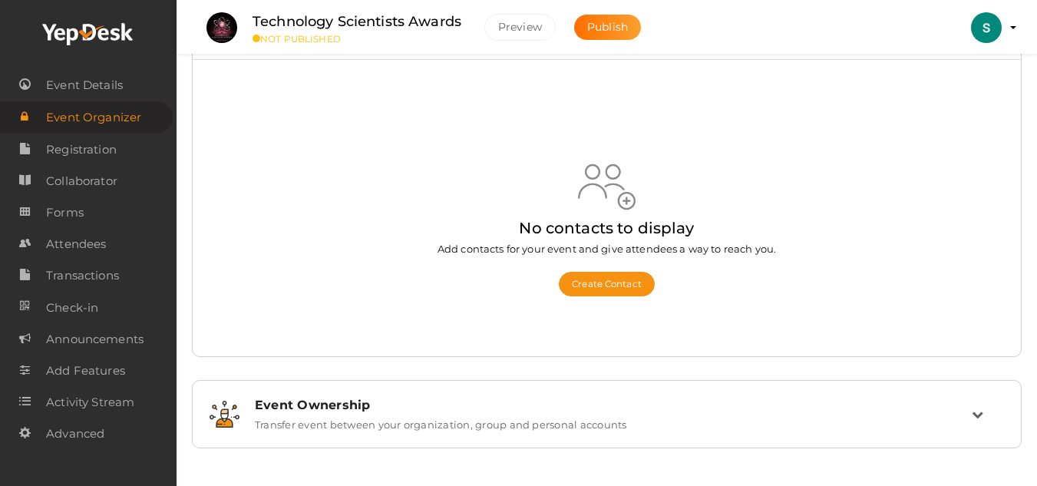
scroll to position [78, 0]
click at [604, 279] on button "Create Contact" at bounding box center [607, 283] width 96 height 25
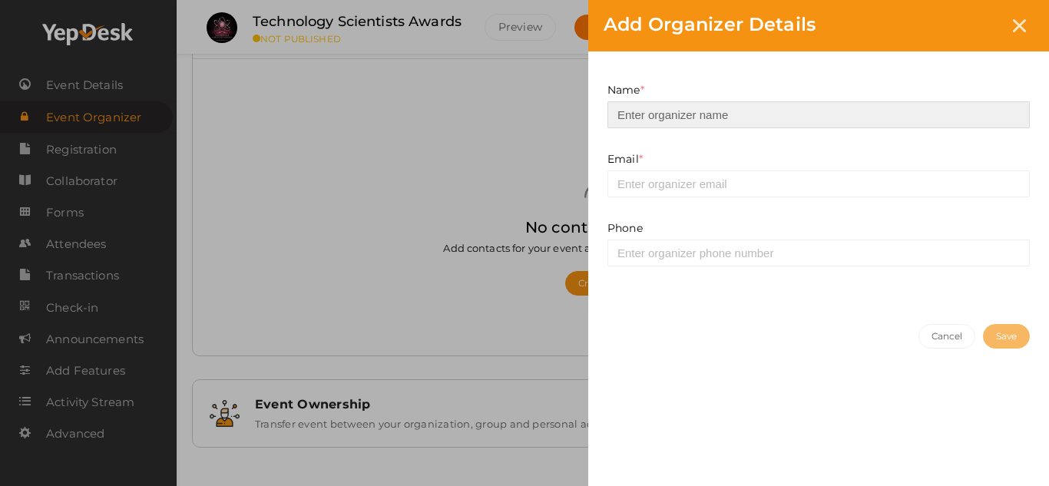
click at [637, 114] on input at bounding box center [818, 114] width 422 height 27
type input "project manager"
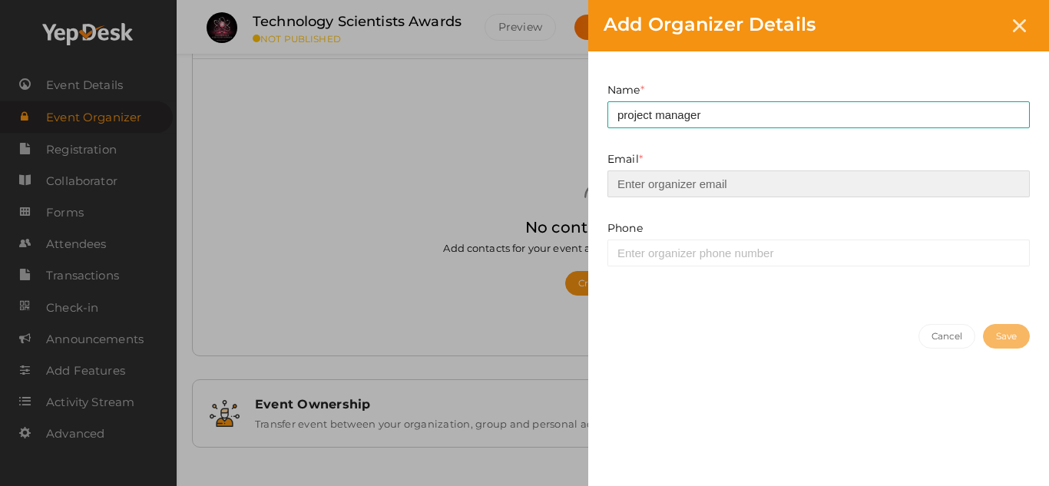
click at [674, 184] on input "email" at bounding box center [818, 183] width 422 height 27
type input "[EMAIL_ADDRESS][DOMAIN_NAME]"
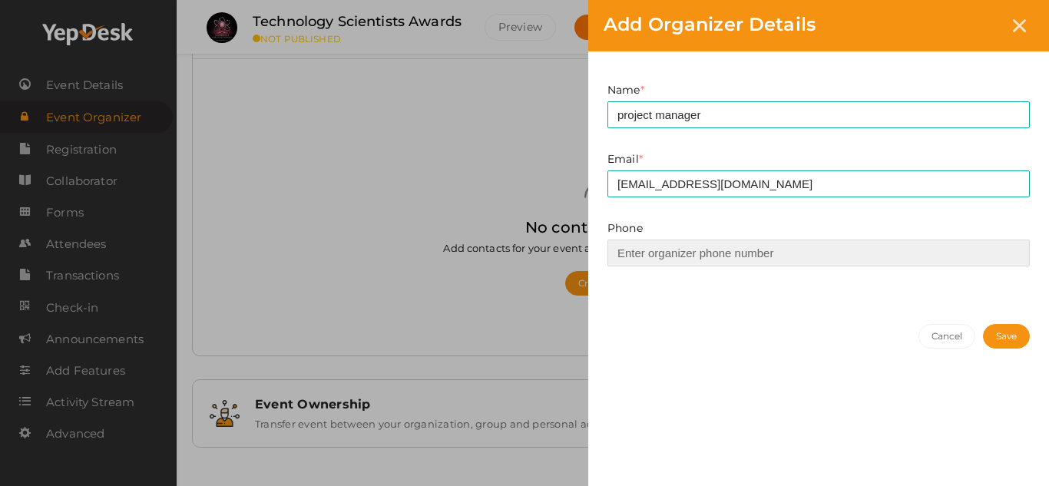
click at [653, 257] on input at bounding box center [818, 253] width 422 height 27
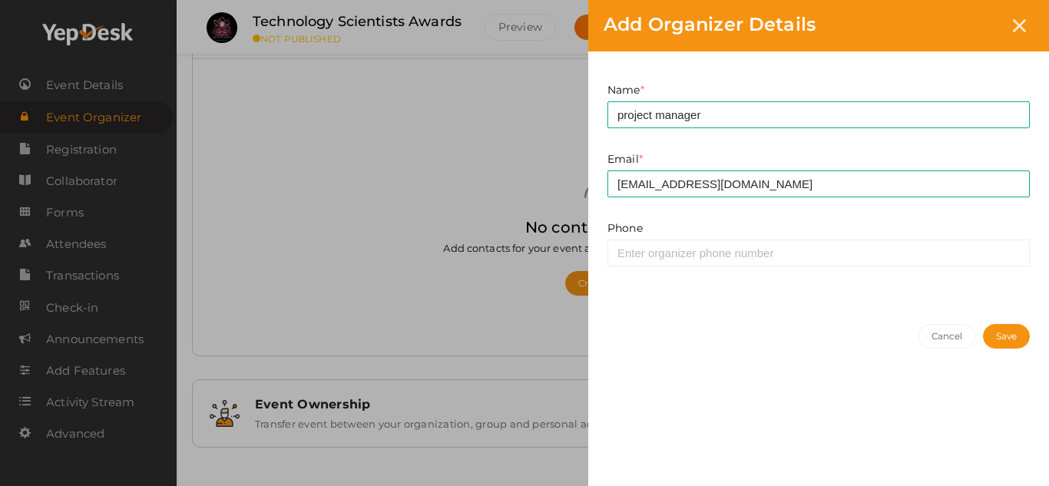
click at [1000, 337] on button "Save" at bounding box center [1006, 336] width 47 height 25
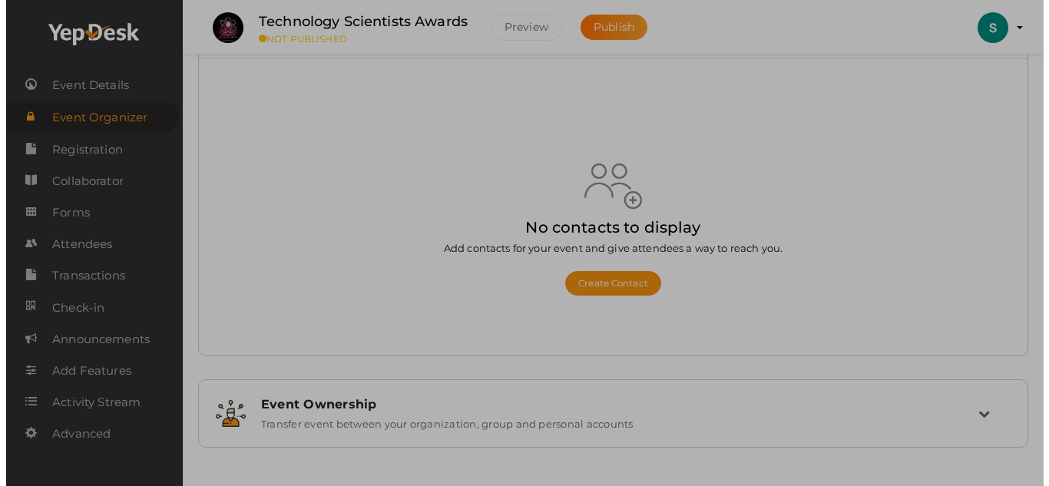
scroll to position [0, 0]
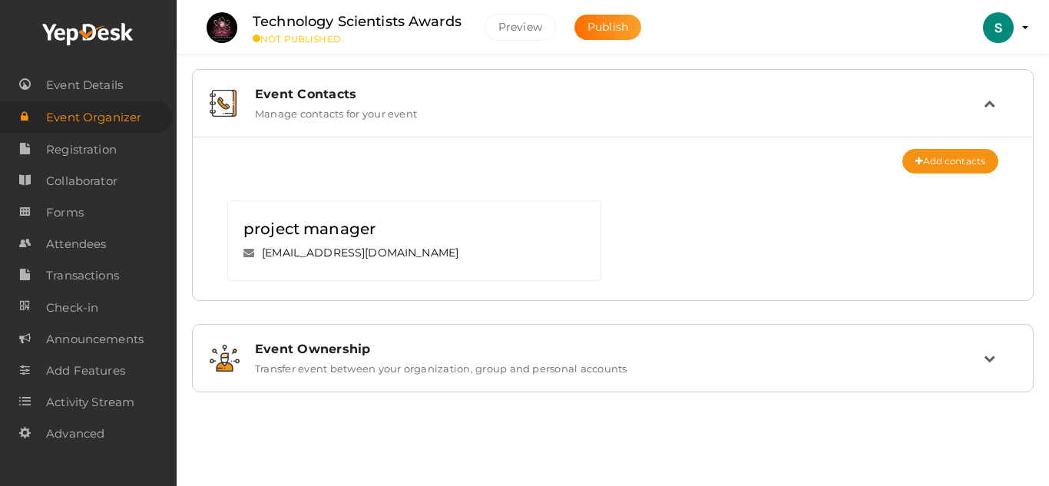
click at [988, 109] on td at bounding box center [1000, 103] width 32 height 33
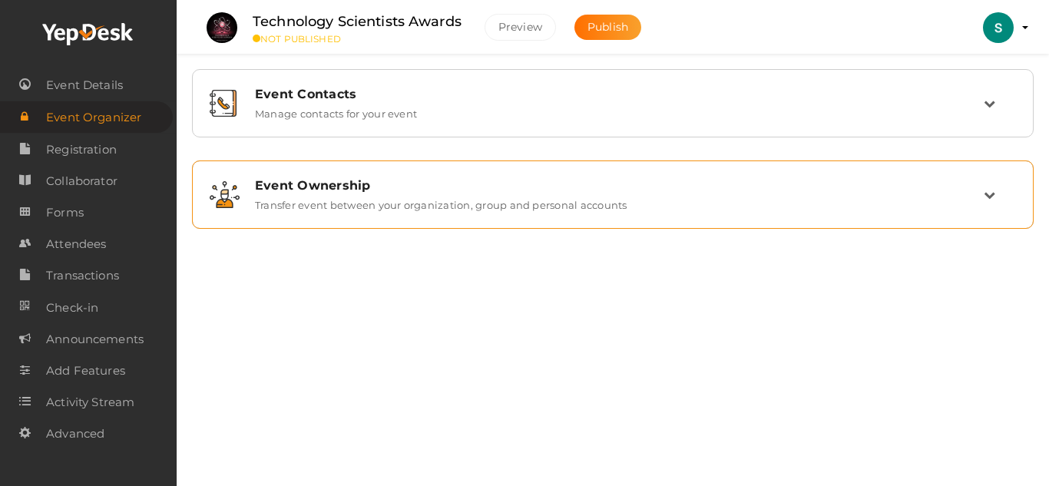
click at [384, 200] on label "Transfer event between your organization, group and personal accounts" at bounding box center [441, 202] width 372 height 18
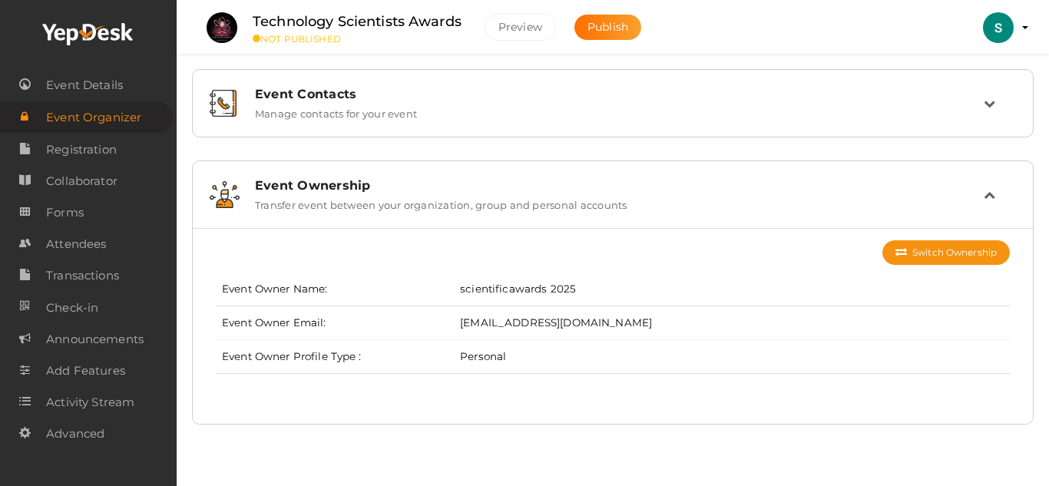
click at [662, 257] on div "Switch Ownership" at bounding box center [613, 252] width 794 height 25
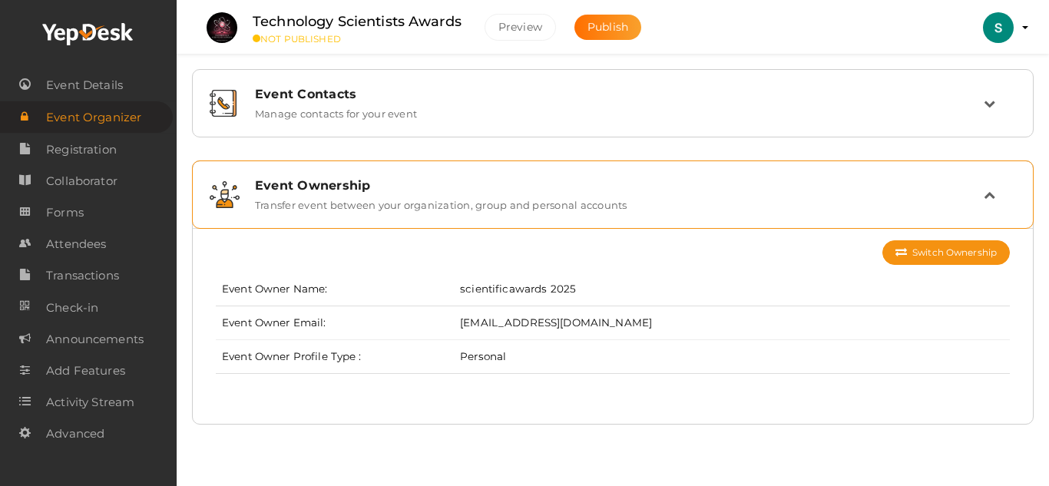
click at [872, 186] on div "Event Ownership" at bounding box center [619, 185] width 729 height 15
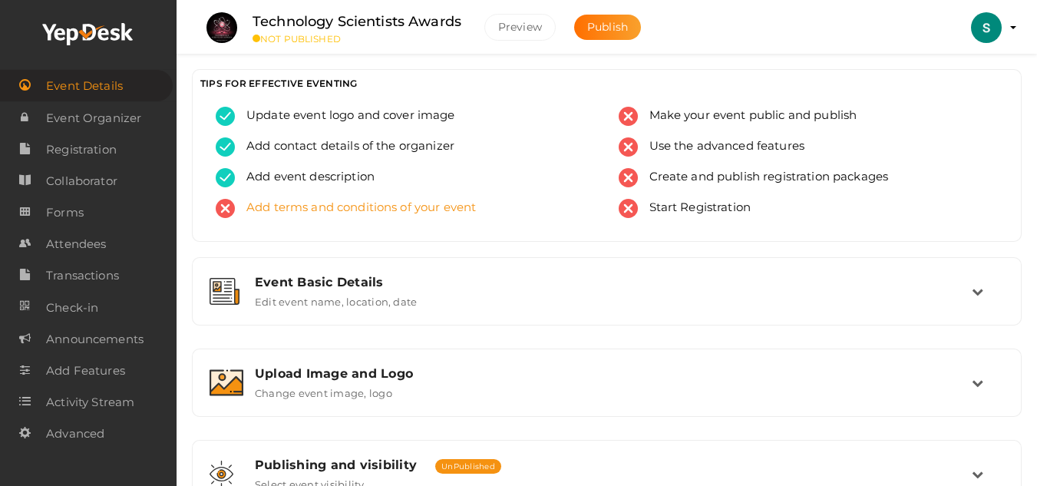
click at [286, 215] on span "Add terms and conditions of your event" at bounding box center [355, 208] width 241 height 19
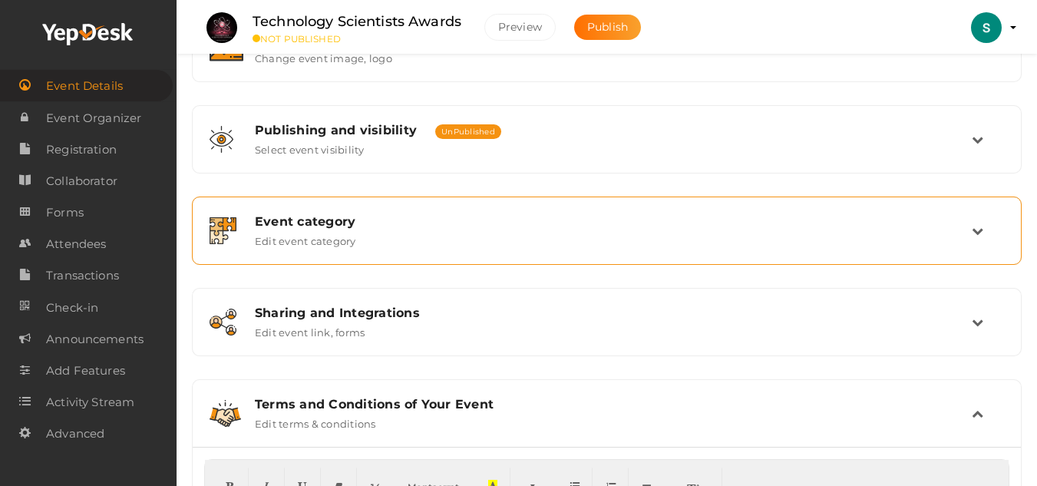
click at [350, 232] on label "Edit event category" at bounding box center [305, 238] width 101 height 18
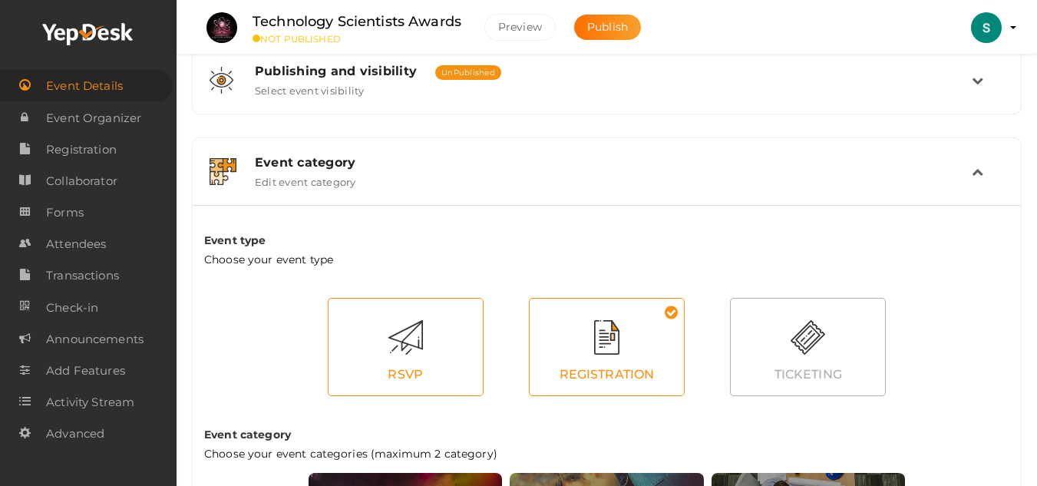
scroll to position [258, 0]
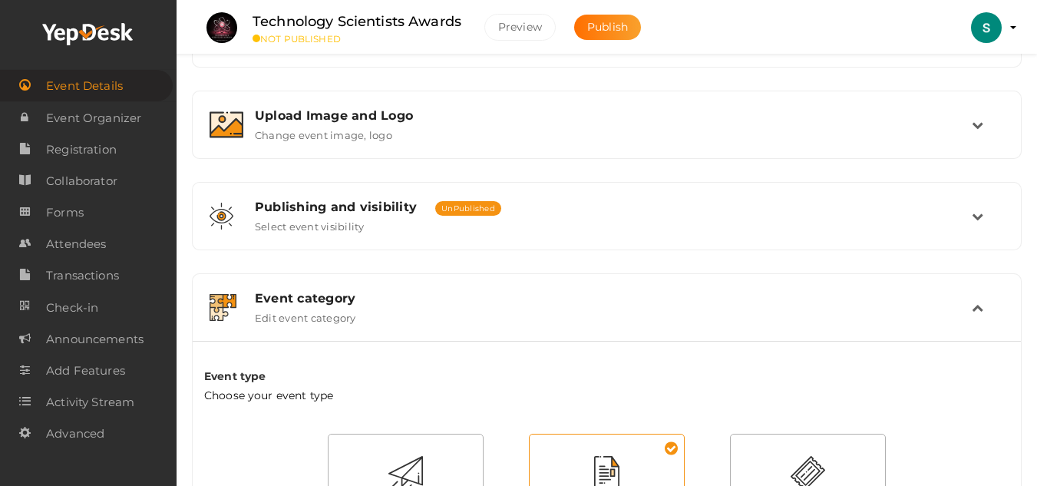
click at [354, 320] on label "Edit event category" at bounding box center [305, 315] width 101 height 18
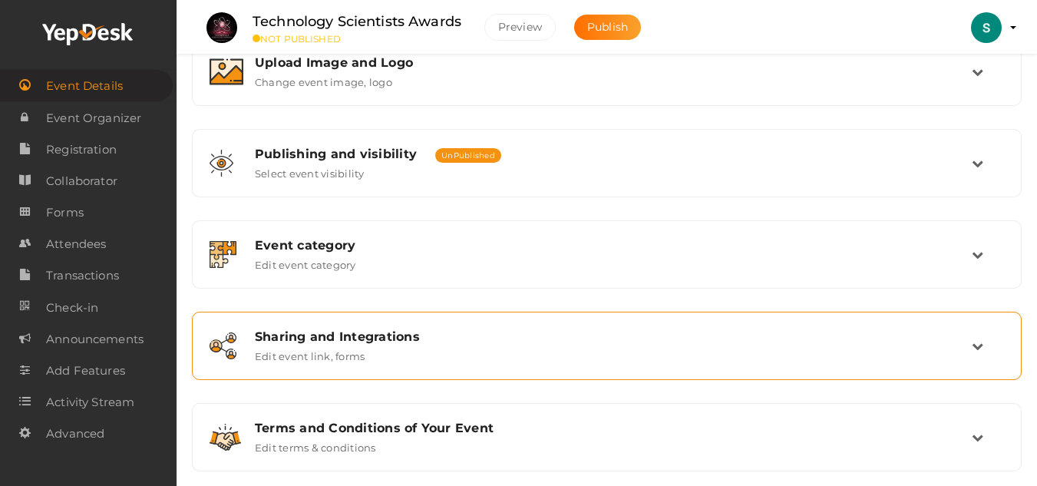
scroll to position [335, 0]
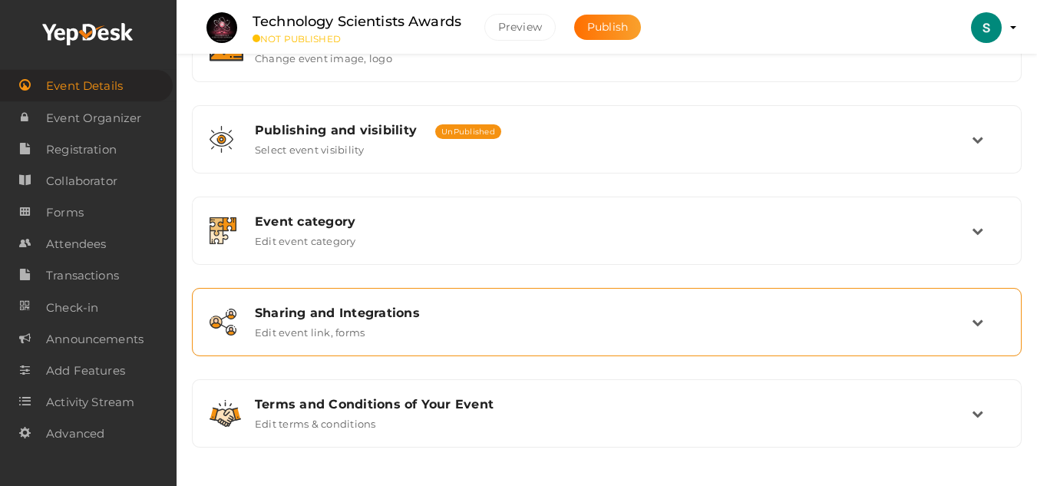
click at [500, 322] on div "Sharing and Integrations Edit event link, forms" at bounding box center [607, 322] width 729 height 33
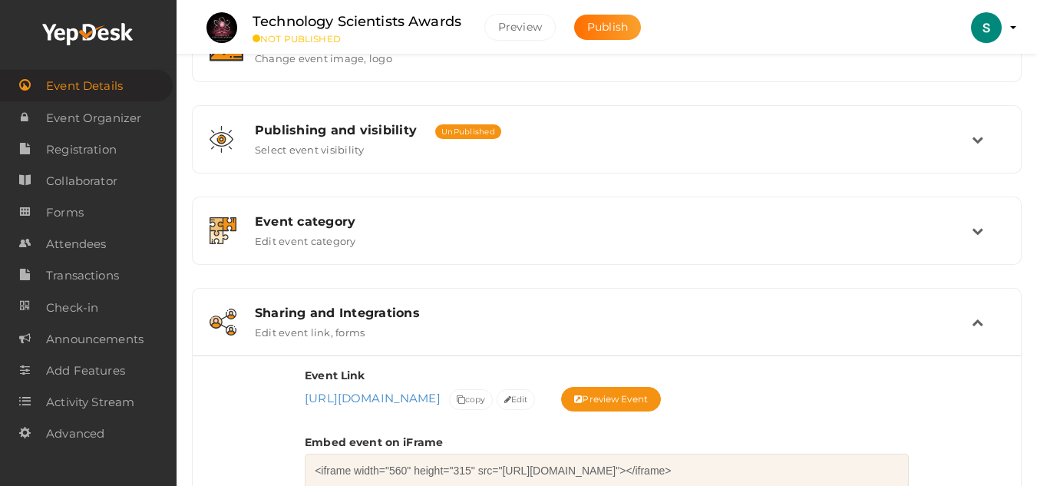
click at [500, 322] on div "Sharing and Integrations Edit event link, forms" at bounding box center [607, 322] width 729 height 33
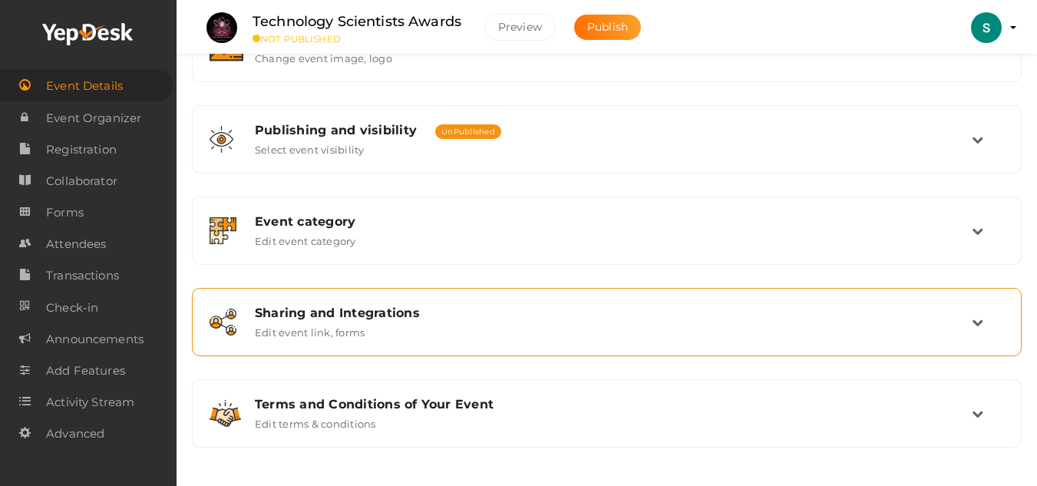
click at [501, 333] on div "Sharing and Integrations Edit event link, forms" at bounding box center [607, 322] width 729 height 33
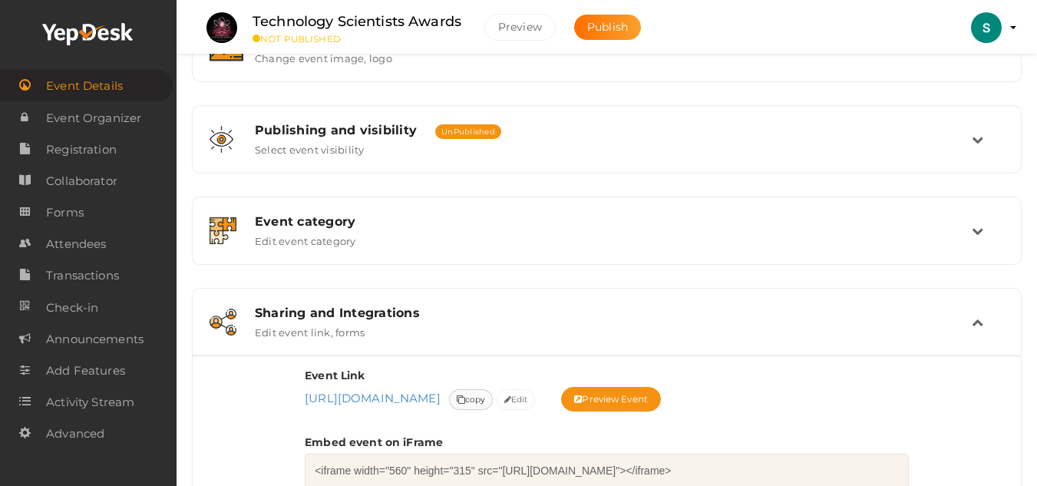
click at [465, 397] on icon at bounding box center [461, 400] width 8 height 8
click at [486, 402] on span "copy" at bounding box center [471, 400] width 29 height 16
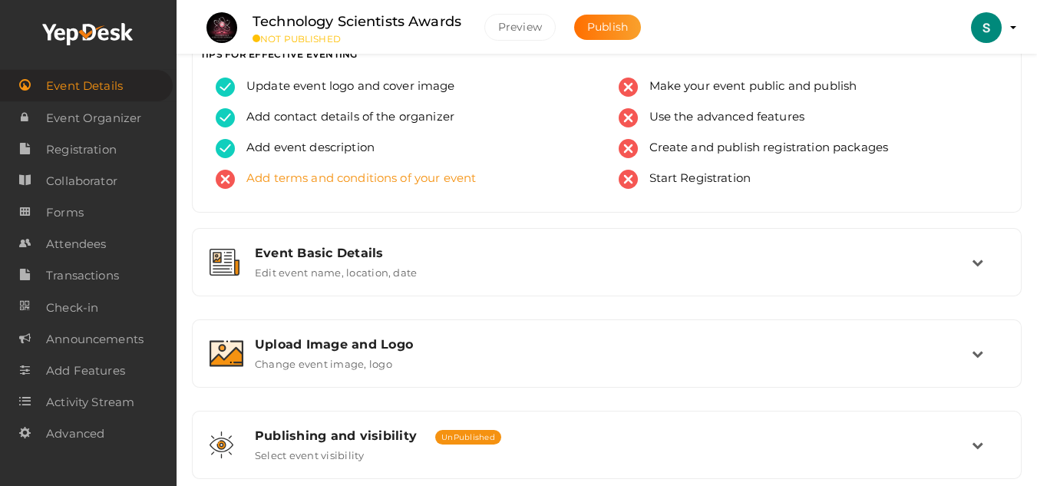
scroll to position [28, 0]
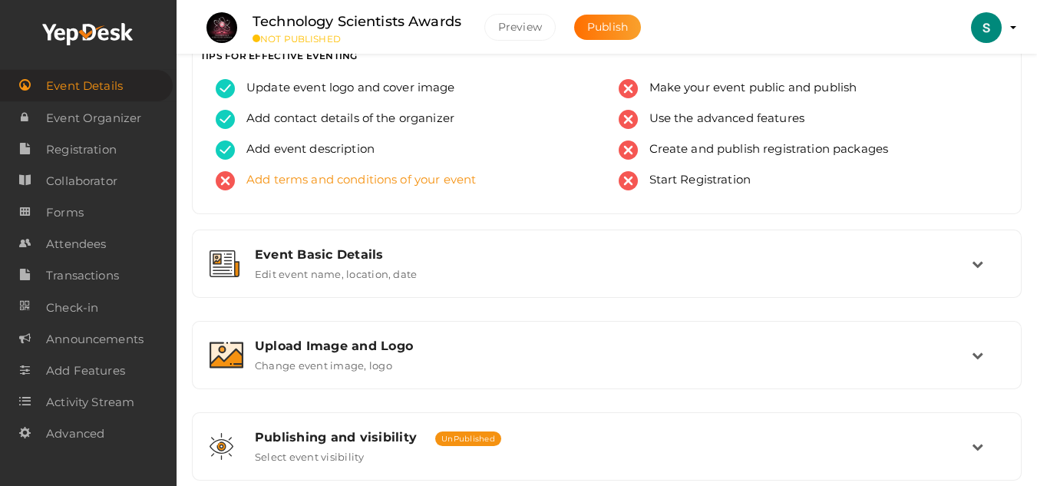
click at [362, 181] on span "Add terms and conditions of your event" at bounding box center [355, 180] width 241 height 19
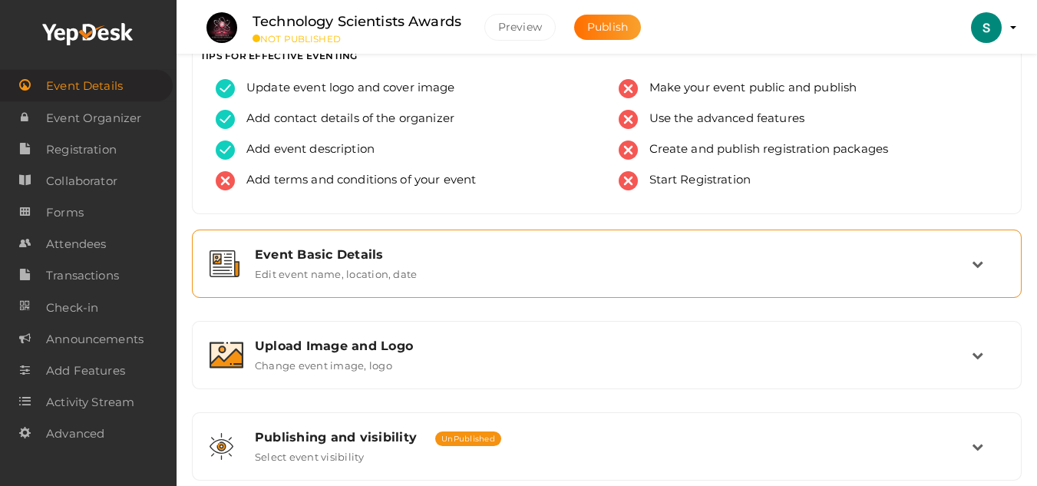
click at [370, 256] on div "Event Basic Details" at bounding box center [613, 254] width 717 height 15
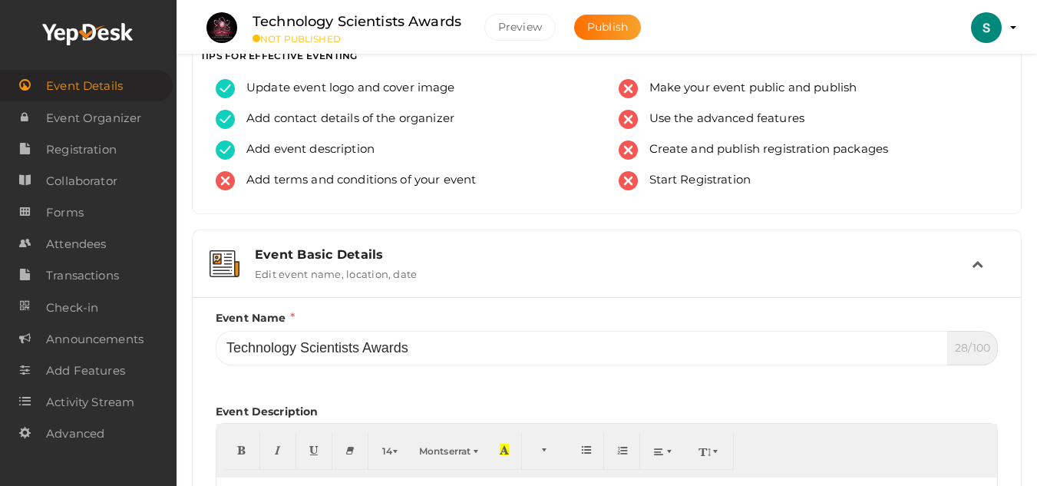
click at [371, 255] on div "Event Basic Details" at bounding box center [613, 254] width 717 height 15
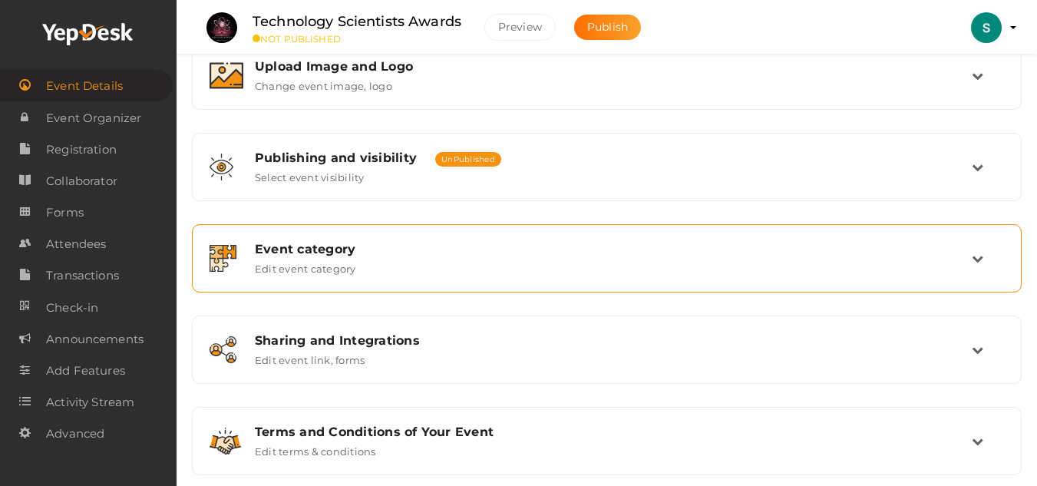
scroll to position [335, 0]
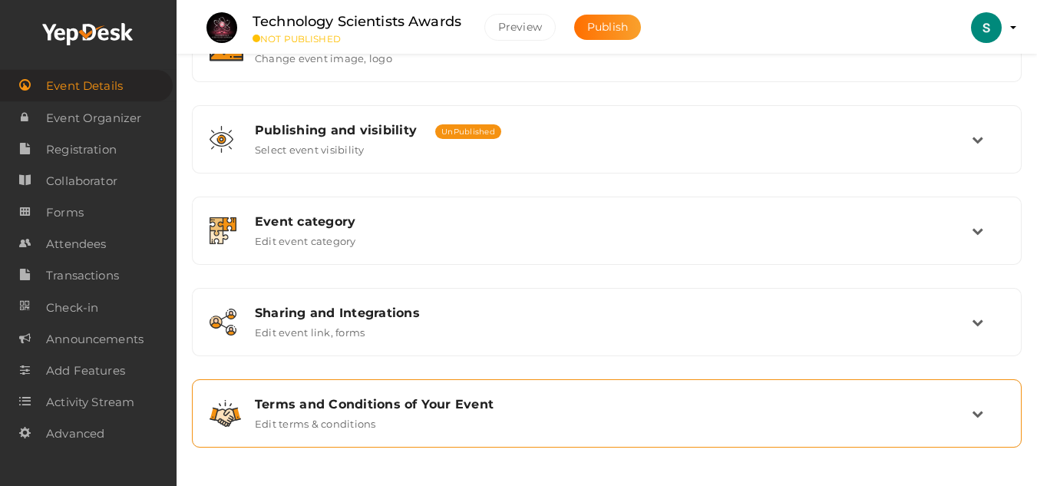
click at [429, 405] on div "Terms and Conditions of Your Event" at bounding box center [613, 404] width 717 height 15
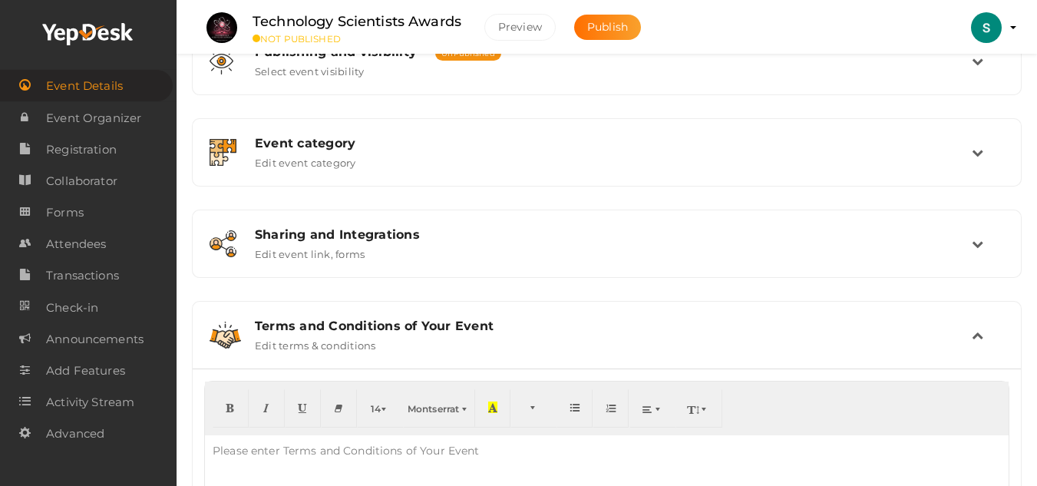
scroll to position [527, 0]
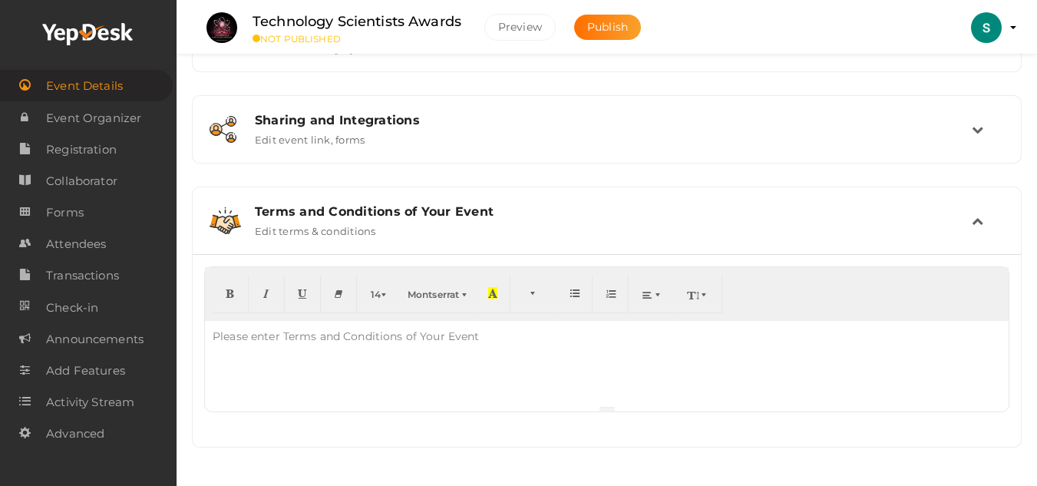
click at [452, 369] on div at bounding box center [607, 363] width 804 height 84
paste div
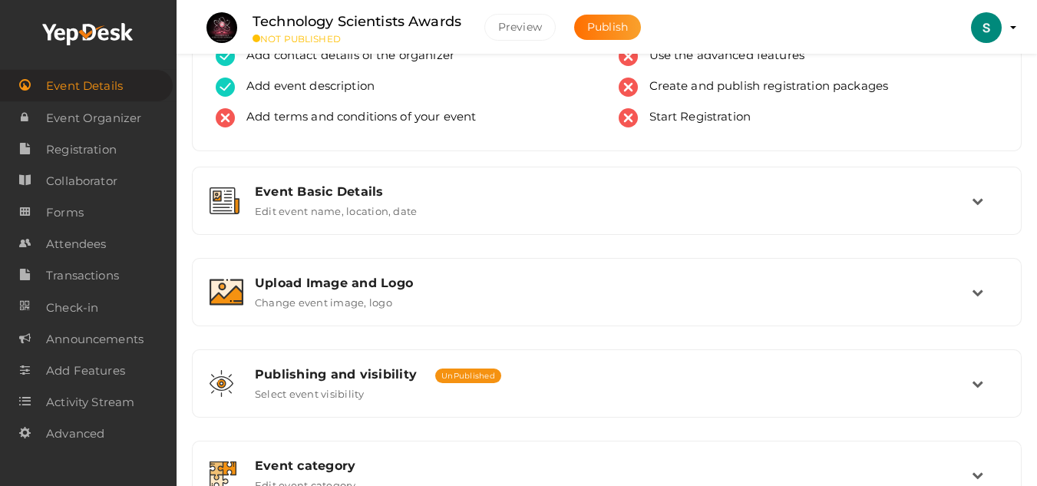
scroll to position [0, 0]
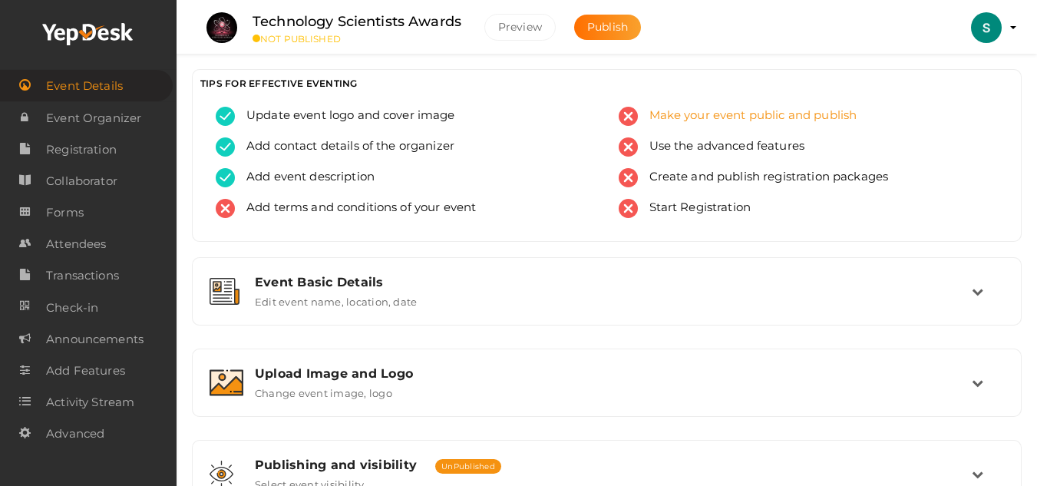
click at [667, 115] on span "Make your event public and publish" at bounding box center [748, 116] width 220 height 19
click at [676, 124] on span "Make your event public and publish" at bounding box center [748, 116] width 220 height 19
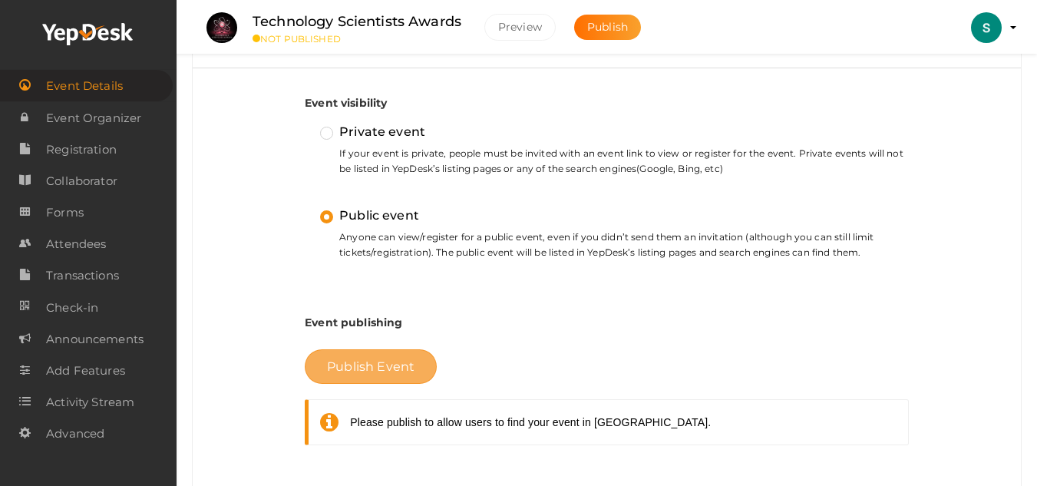
click at [398, 378] on button "Publish Event" at bounding box center [371, 366] width 132 height 35
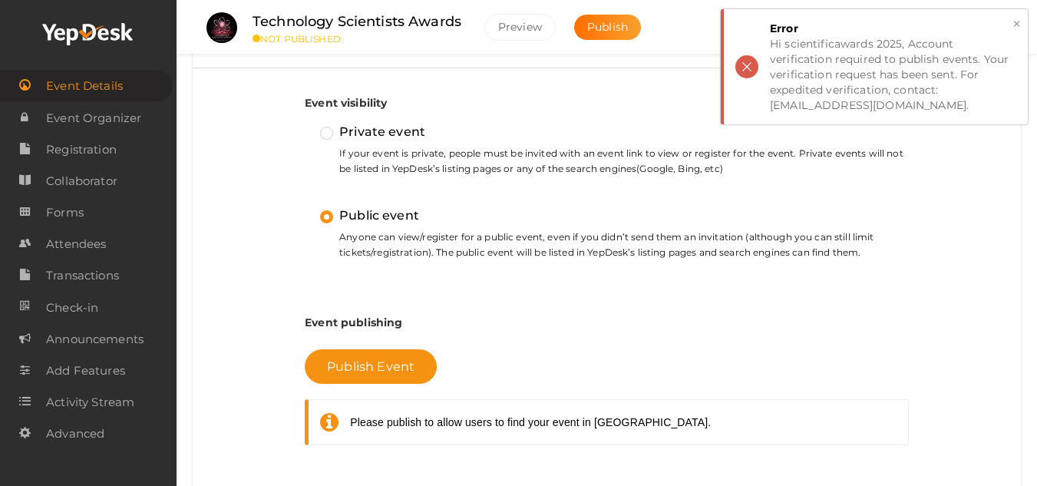
click at [1017, 25] on button "×" at bounding box center [1017, 24] width 10 height 18
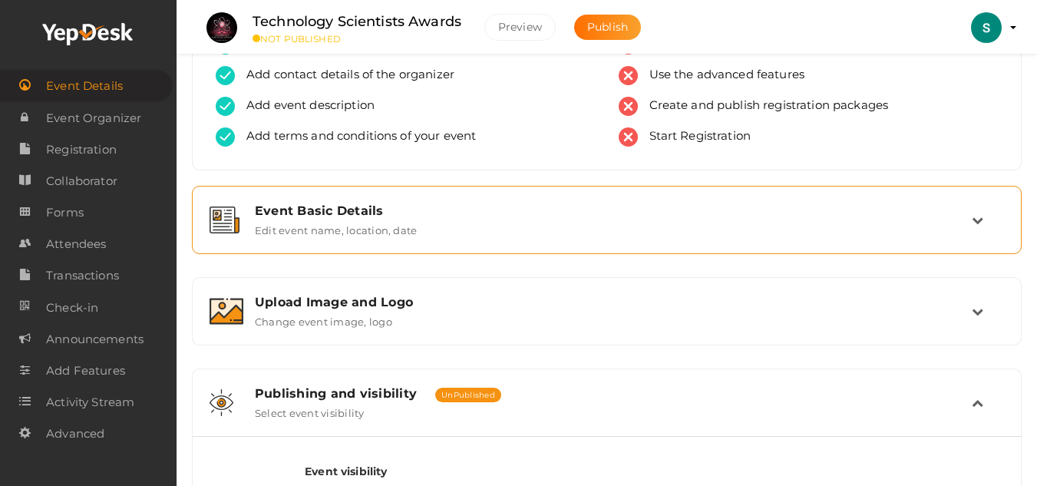
scroll to position [0, 0]
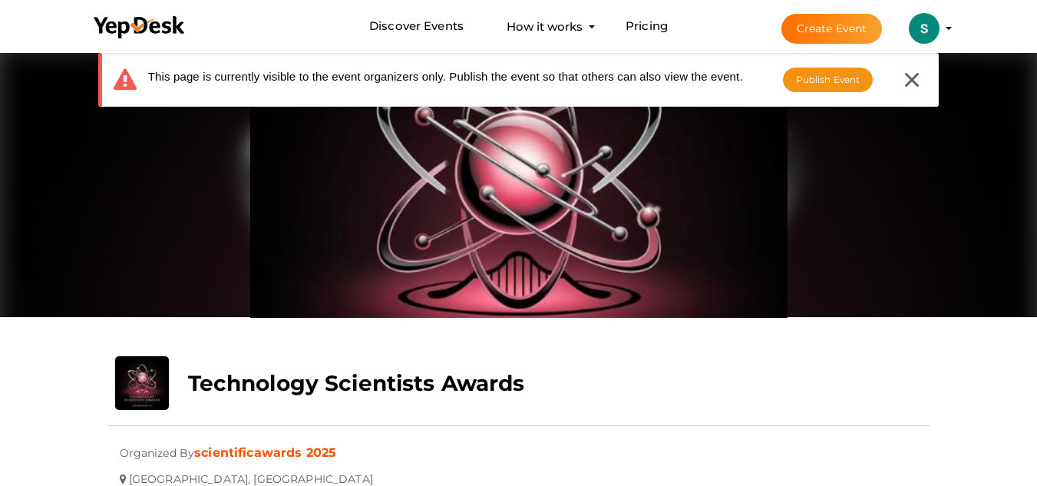
scroll to position [230, 0]
